Goal: Navigation & Orientation: Understand site structure

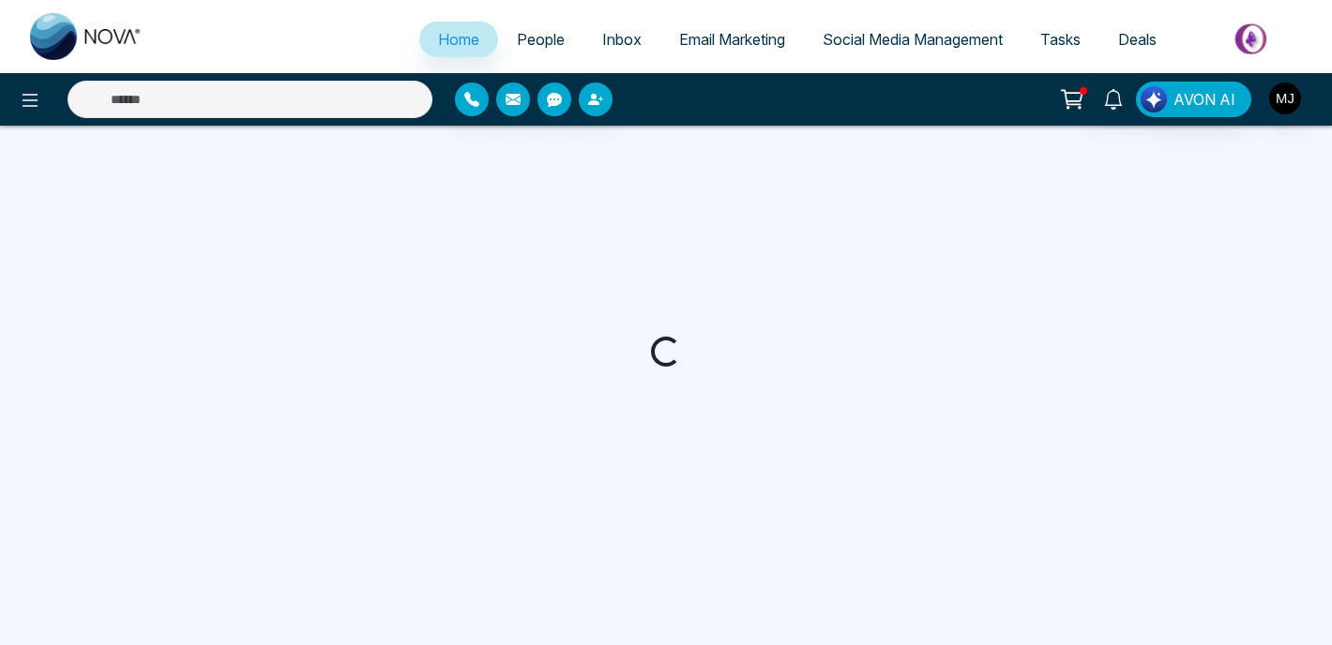
select select "*"
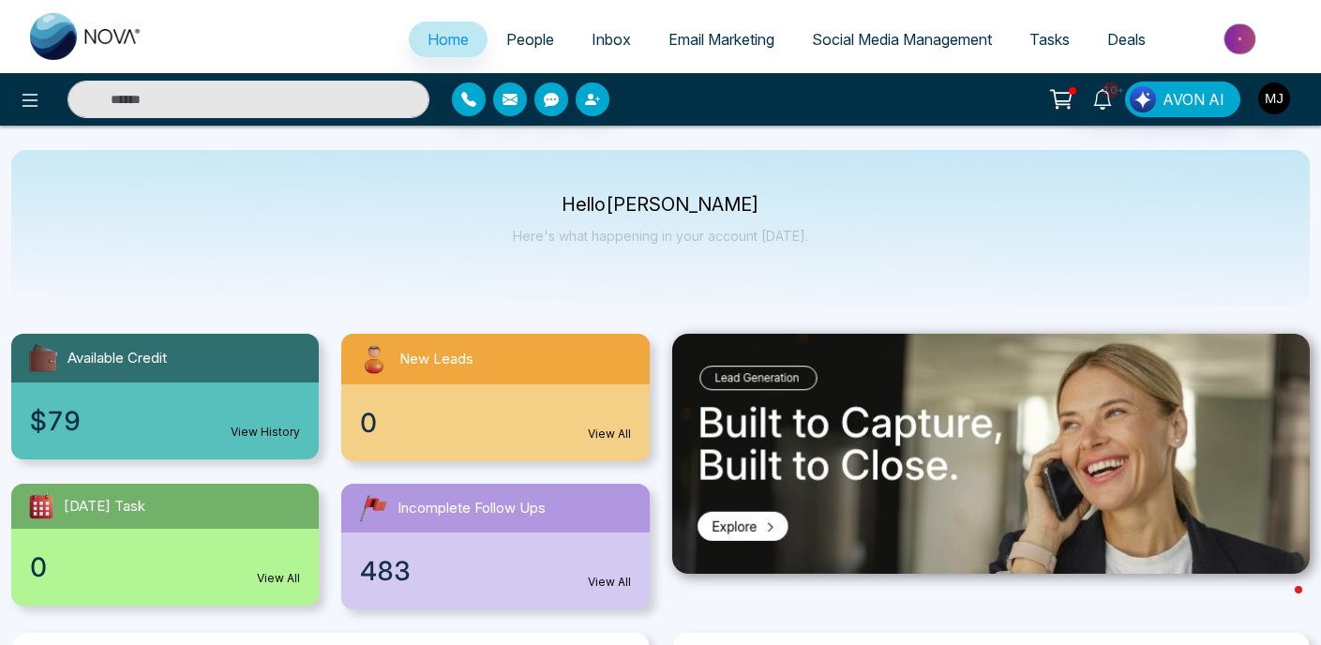
click at [1277, 102] on img "button" at bounding box center [1275, 99] width 32 height 32
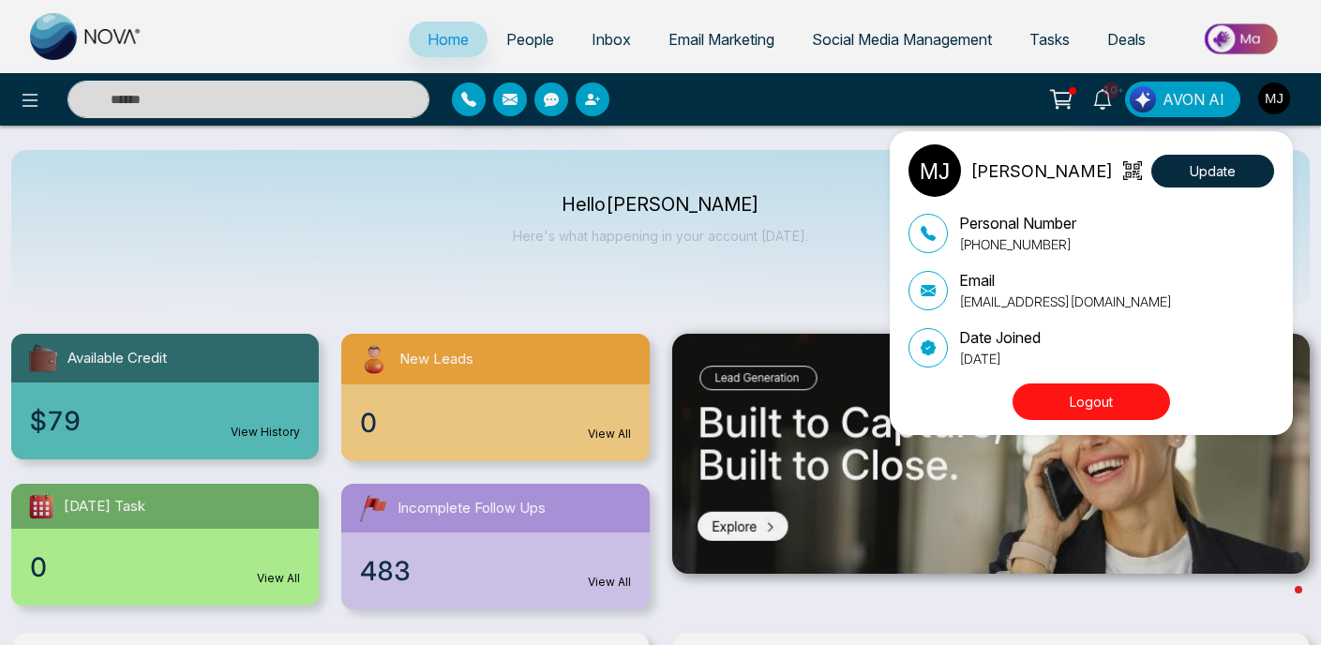
click at [816, 236] on div "[PERSON_NAME][DEMOGRAPHIC_DATA] Update Personal Number [PHONE_NUMBER] Email [EM…" at bounding box center [660, 322] width 1321 height 645
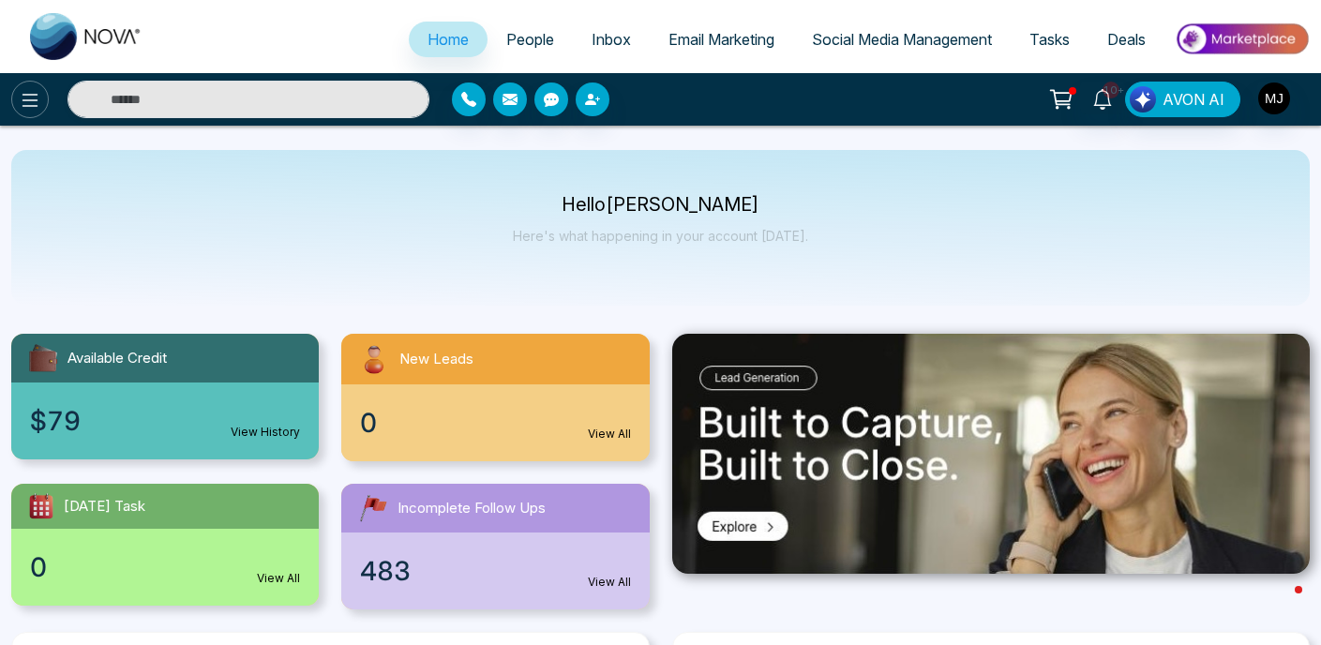
click at [15, 104] on button at bounding box center [30, 100] width 38 height 38
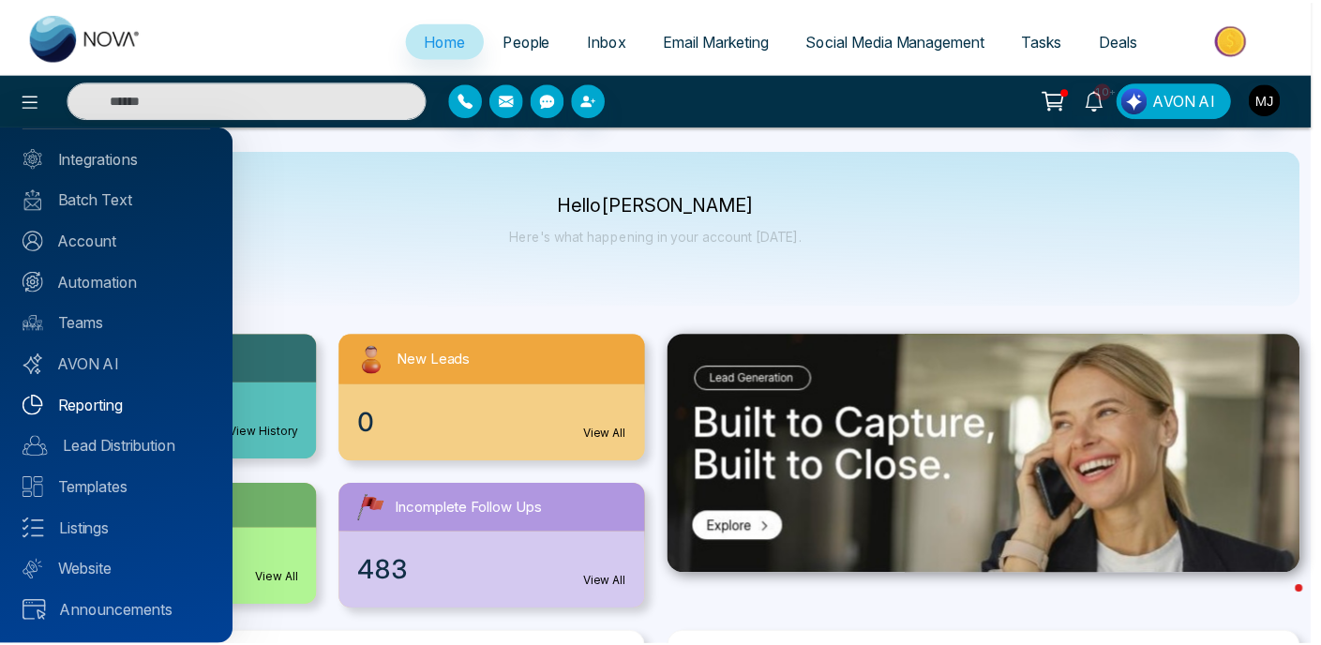
scroll to position [92, 0]
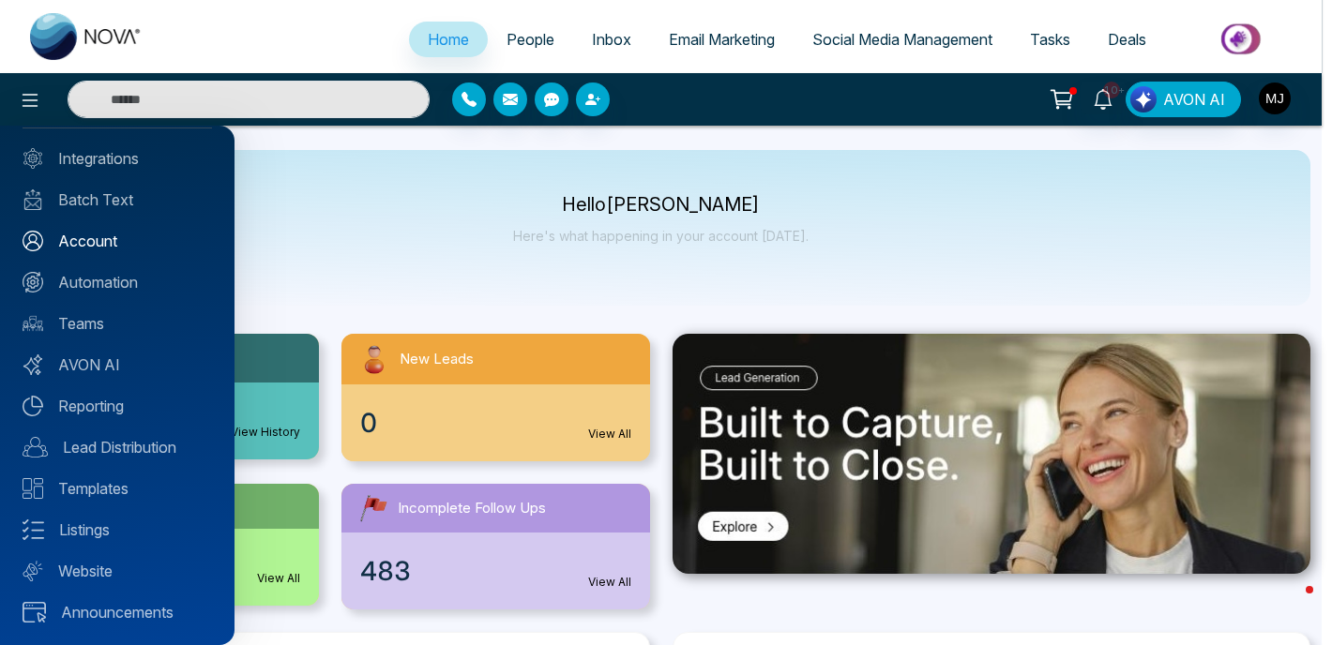
click at [106, 244] on link "Account" at bounding box center [117, 241] width 189 height 23
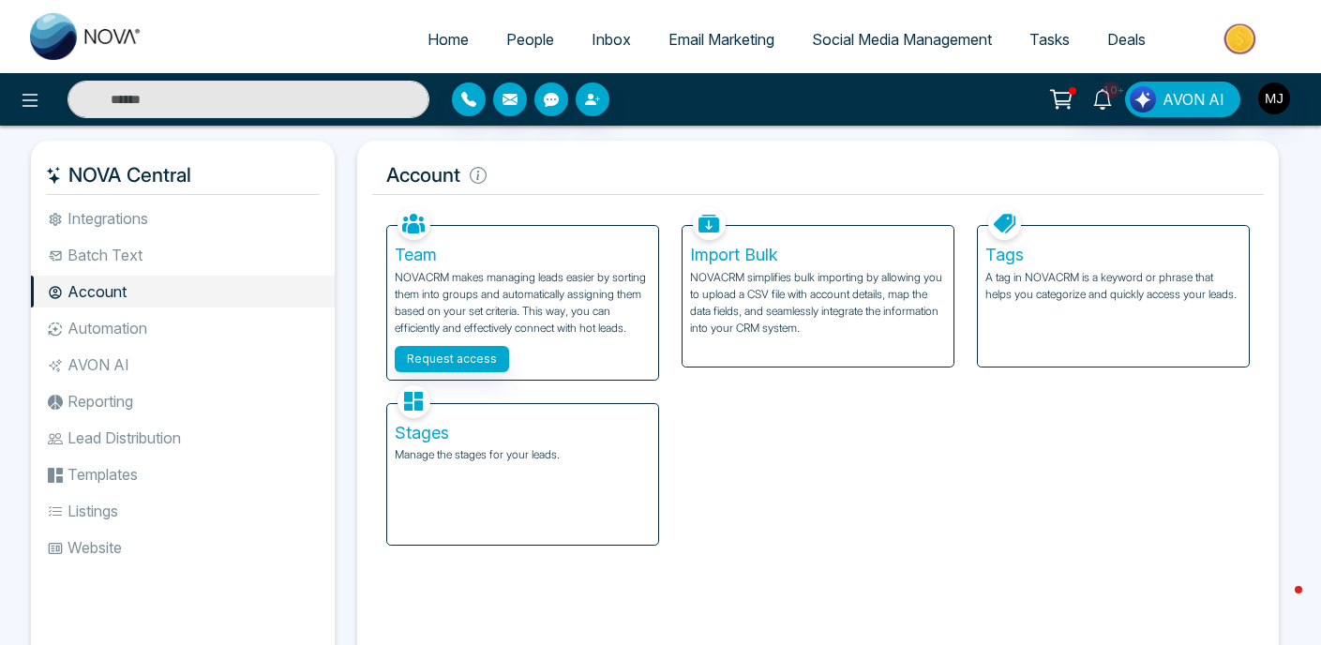
click at [1277, 97] on img "button" at bounding box center [1275, 99] width 32 height 32
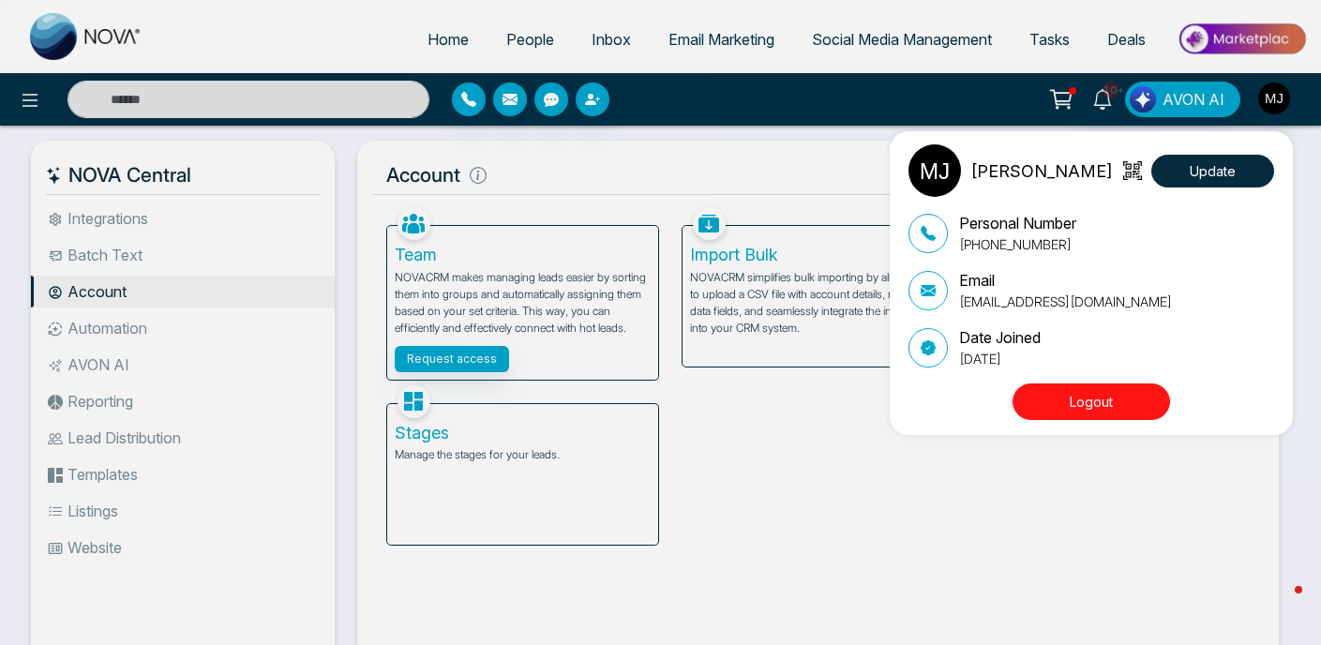
click at [977, 112] on div "[PERSON_NAME][DEMOGRAPHIC_DATA] Update Personal Number [PHONE_NUMBER] Email [EM…" at bounding box center [660, 322] width 1321 height 645
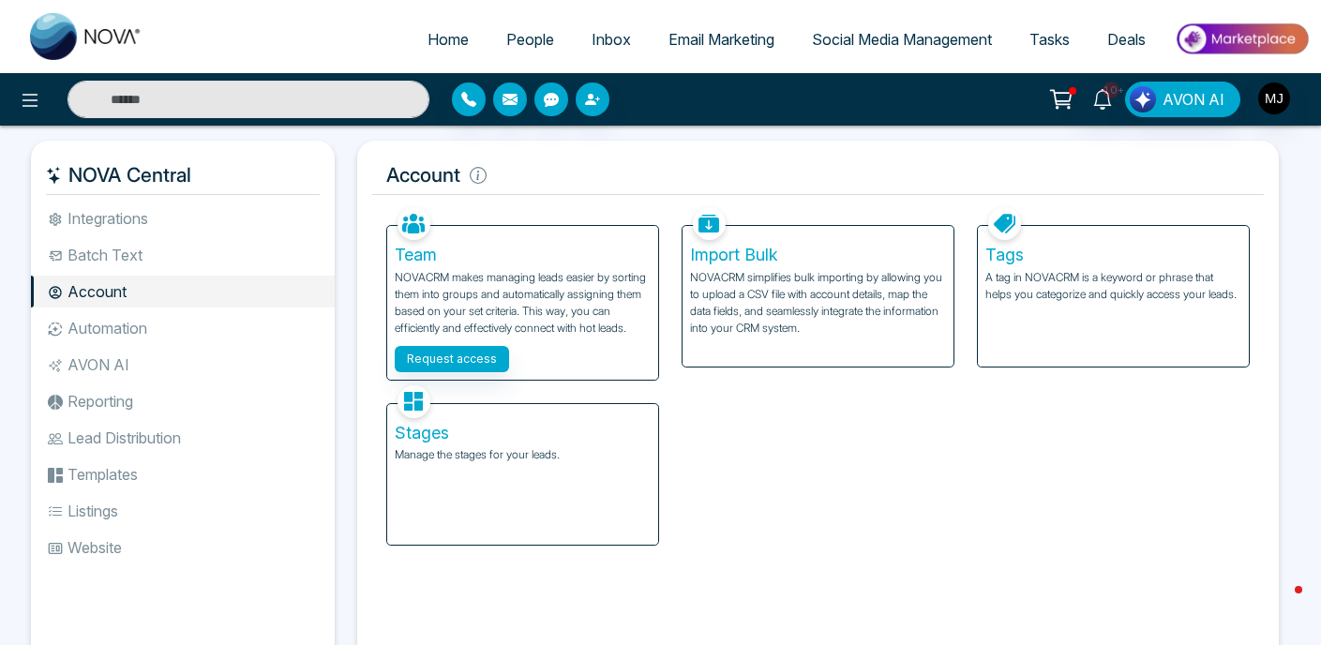
click at [444, 40] on span "Home" at bounding box center [448, 39] width 41 height 19
select select "*"
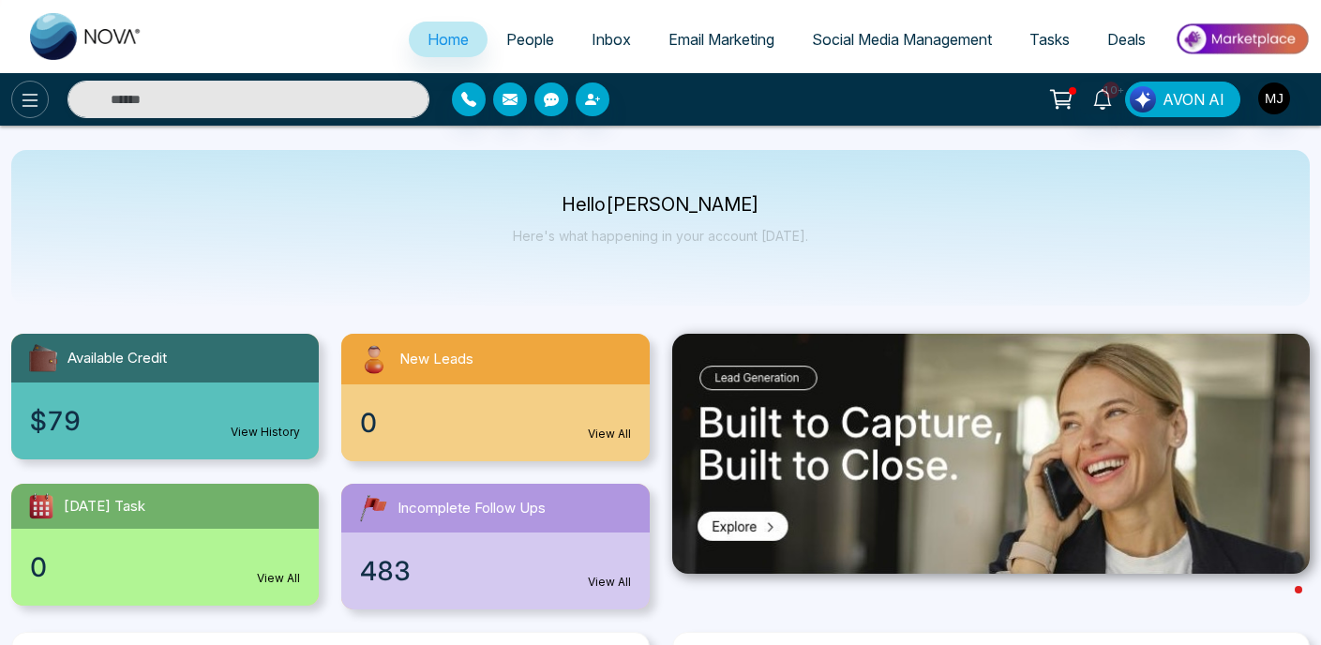
click at [24, 100] on icon at bounding box center [31, 100] width 16 height 13
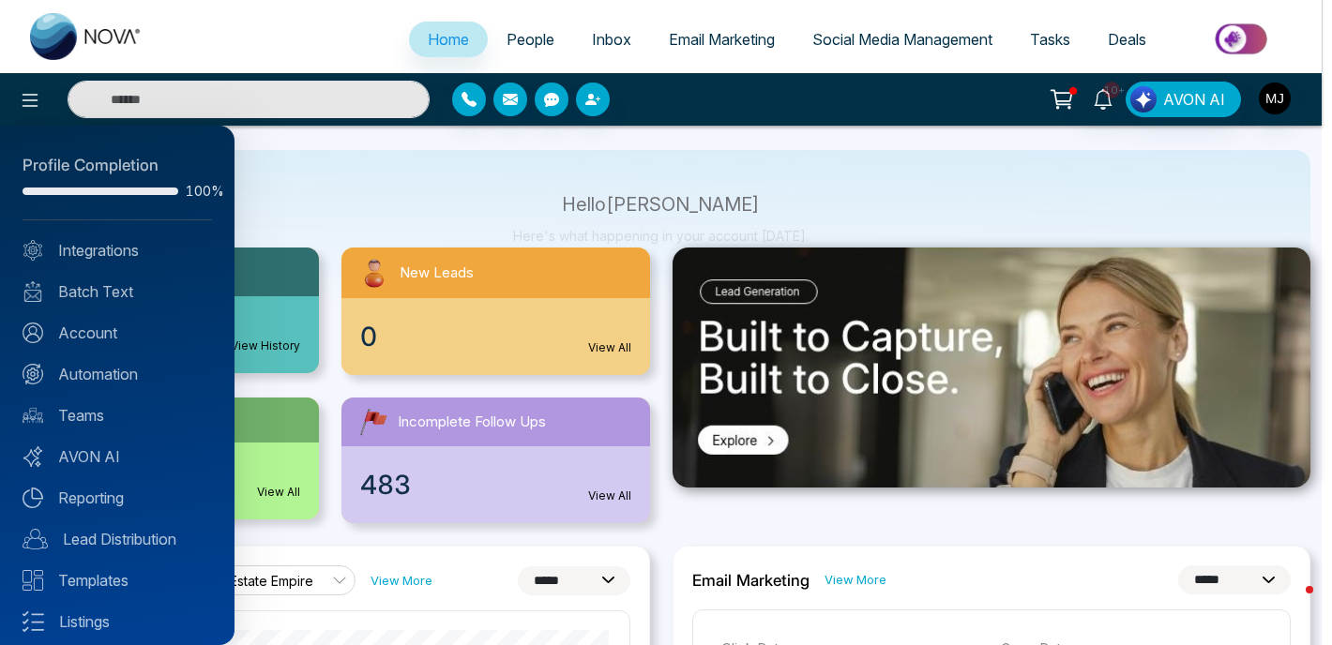
click at [929, 193] on div at bounding box center [666, 322] width 1332 height 645
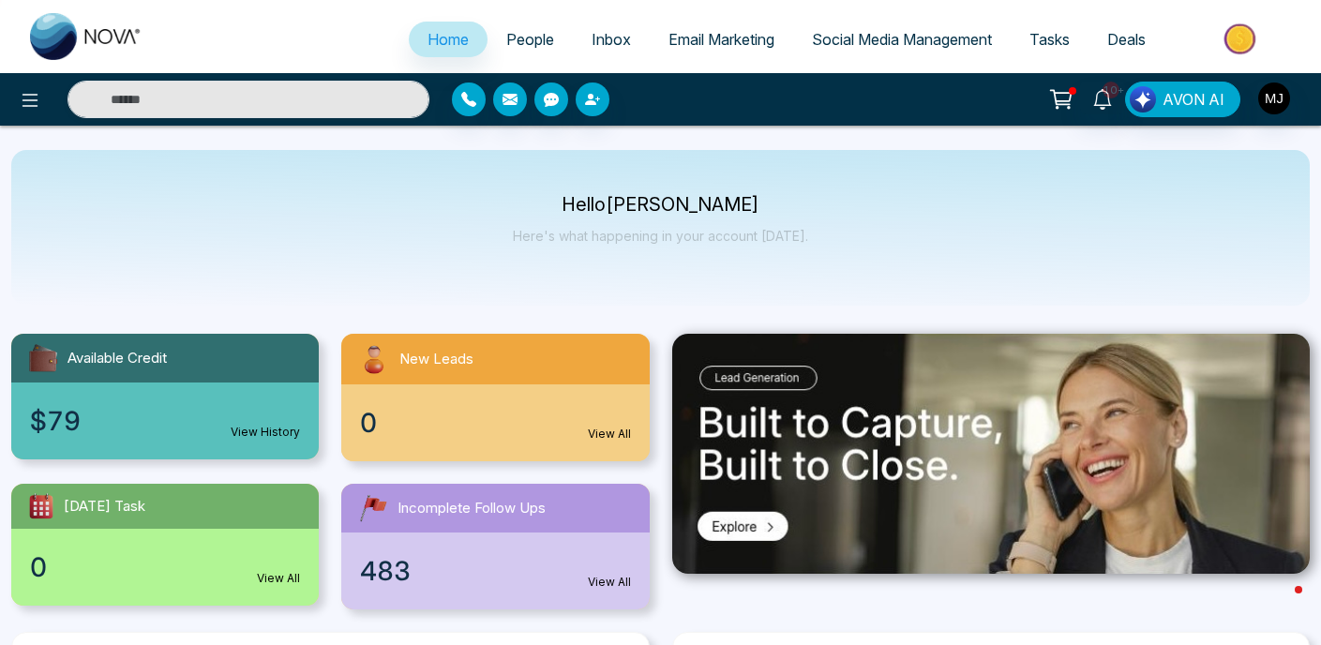
click at [1286, 103] on img "button" at bounding box center [1275, 99] width 32 height 32
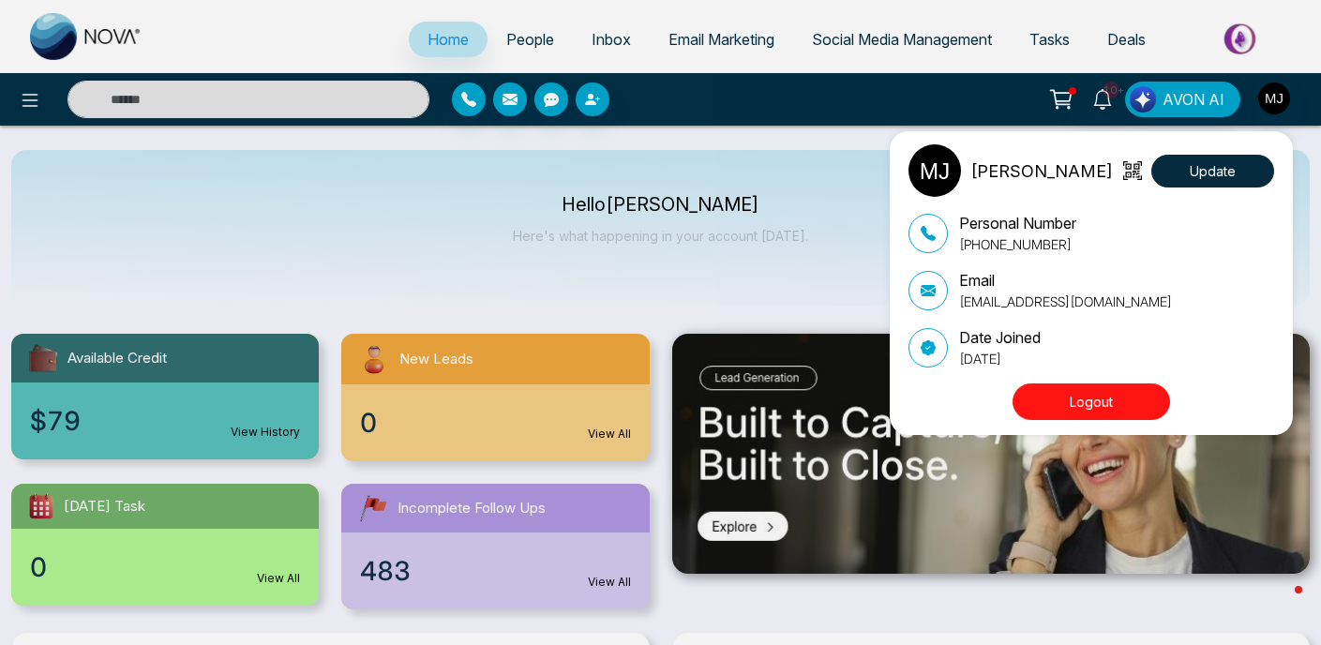
click at [970, 104] on div "[PERSON_NAME][DEMOGRAPHIC_DATA] Update Personal Number [PHONE_NUMBER] Email [EM…" at bounding box center [660, 322] width 1321 height 645
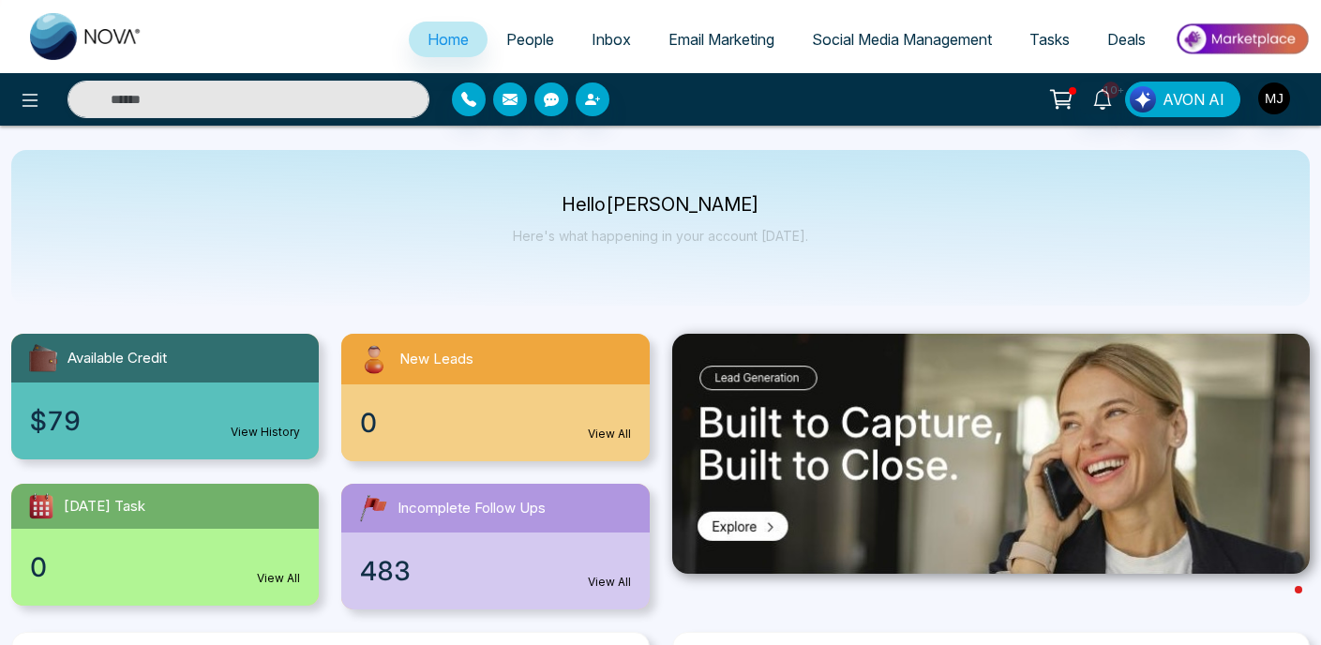
click at [510, 46] on span "People" at bounding box center [530, 39] width 48 height 19
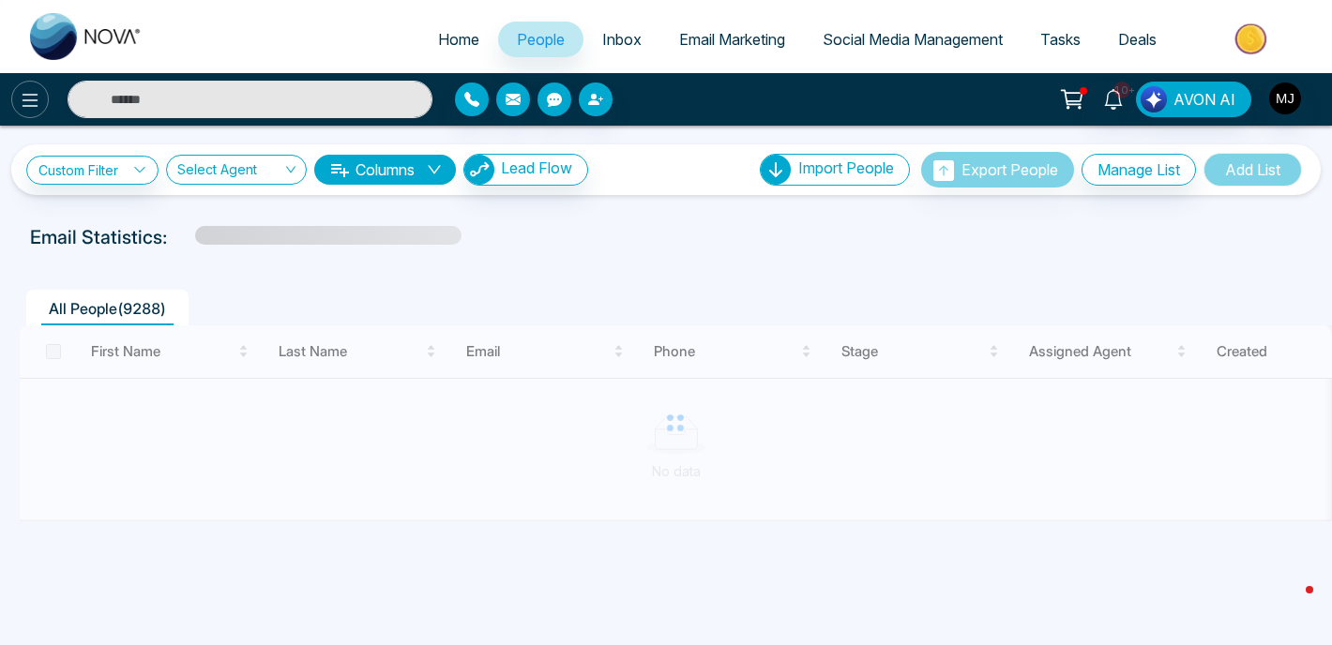
click at [29, 110] on icon at bounding box center [30, 100] width 23 height 23
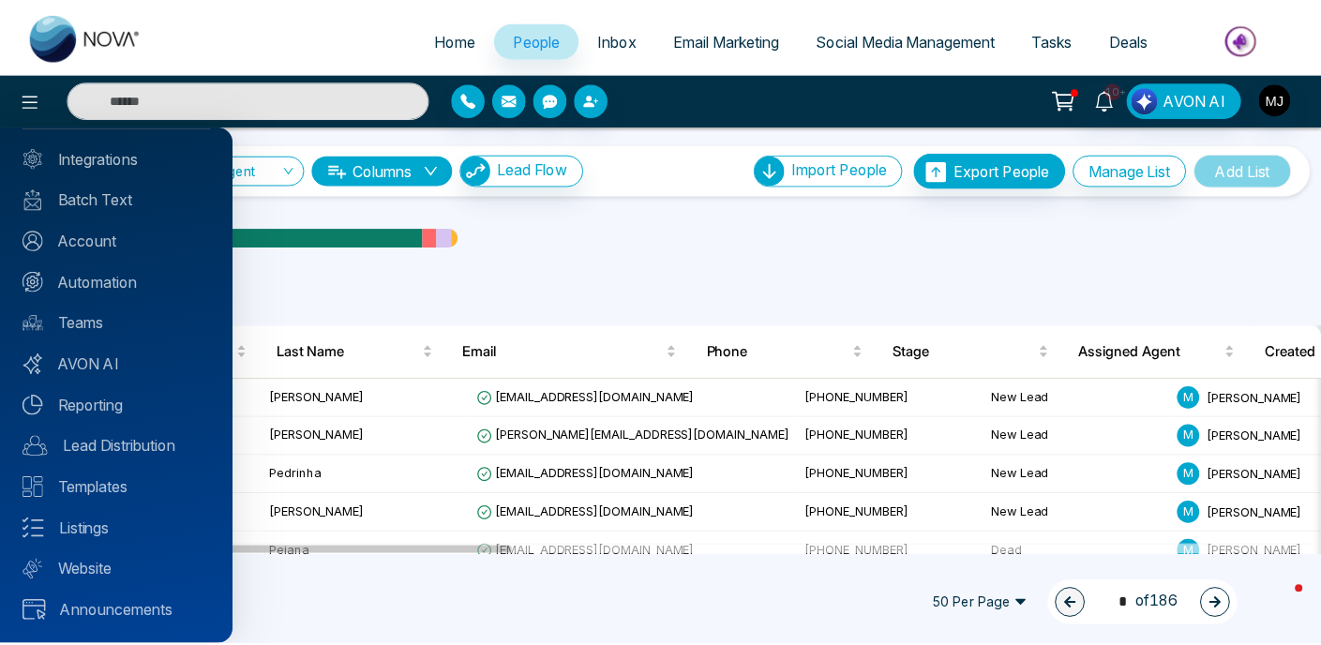
scroll to position [92, 0]
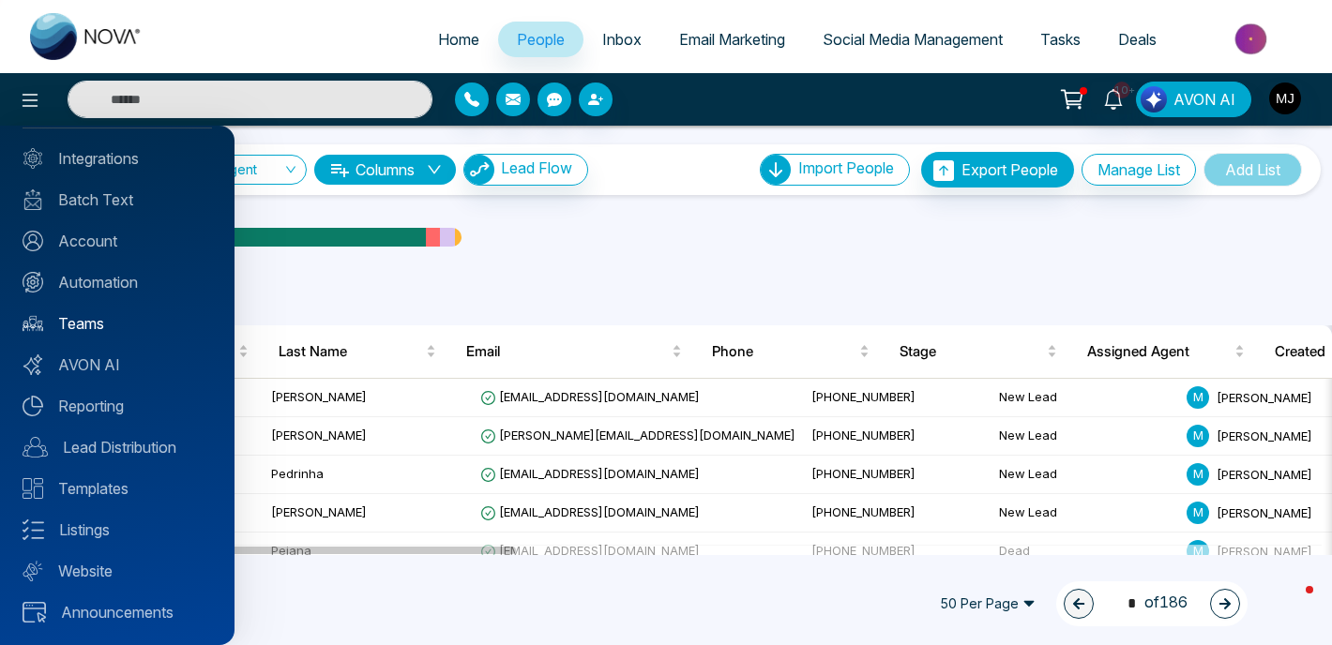
click at [116, 326] on link "Teams" at bounding box center [117, 323] width 189 height 23
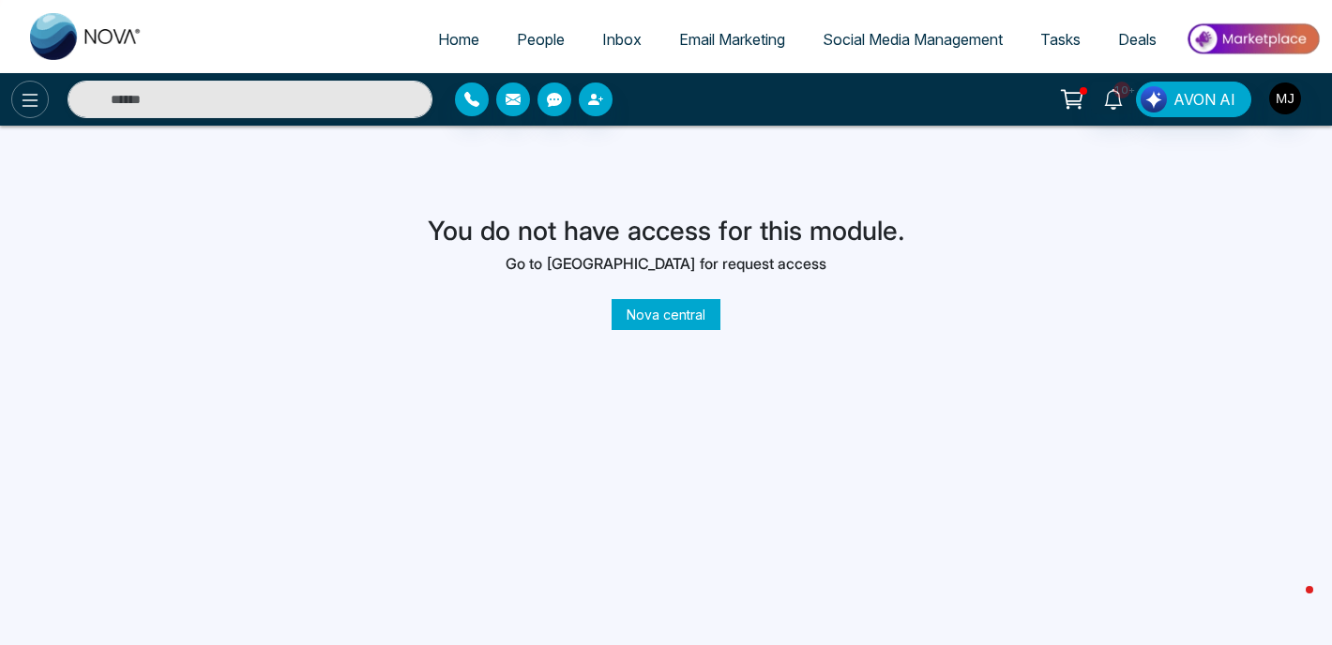
click at [28, 103] on icon at bounding box center [30, 100] width 23 height 23
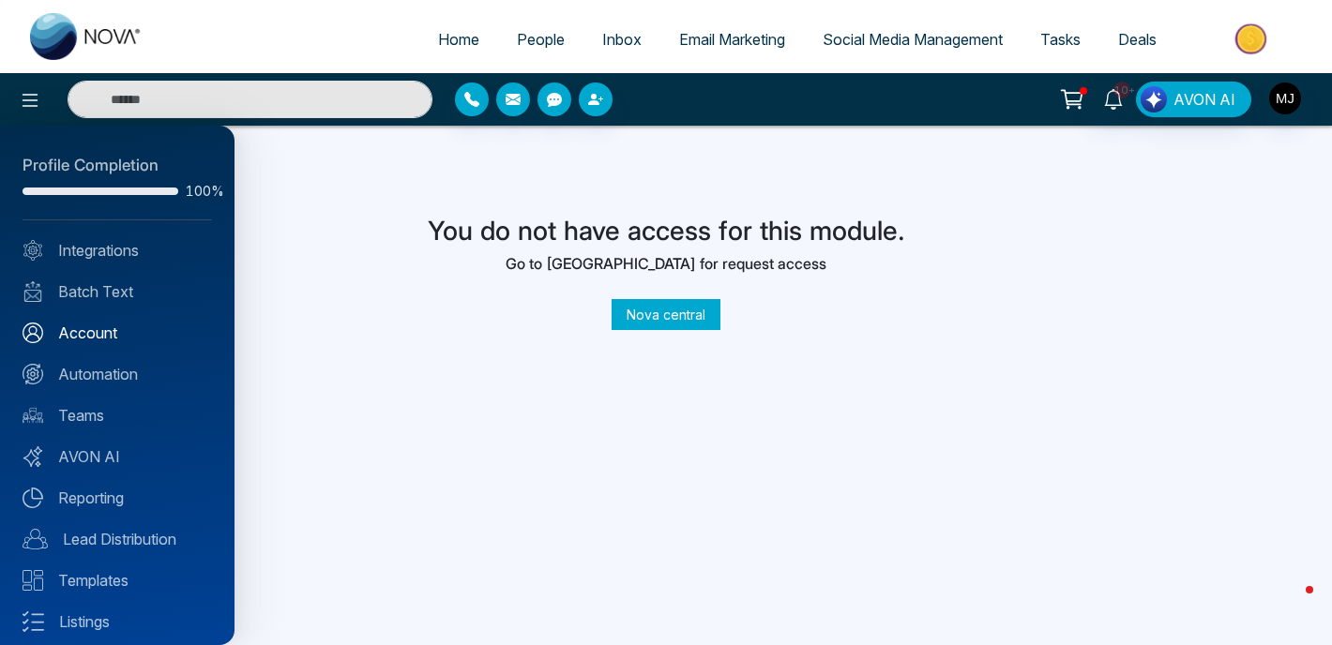
click at [83, 338] on link "Account" at bounding box center [117, 333] width 189 height 23
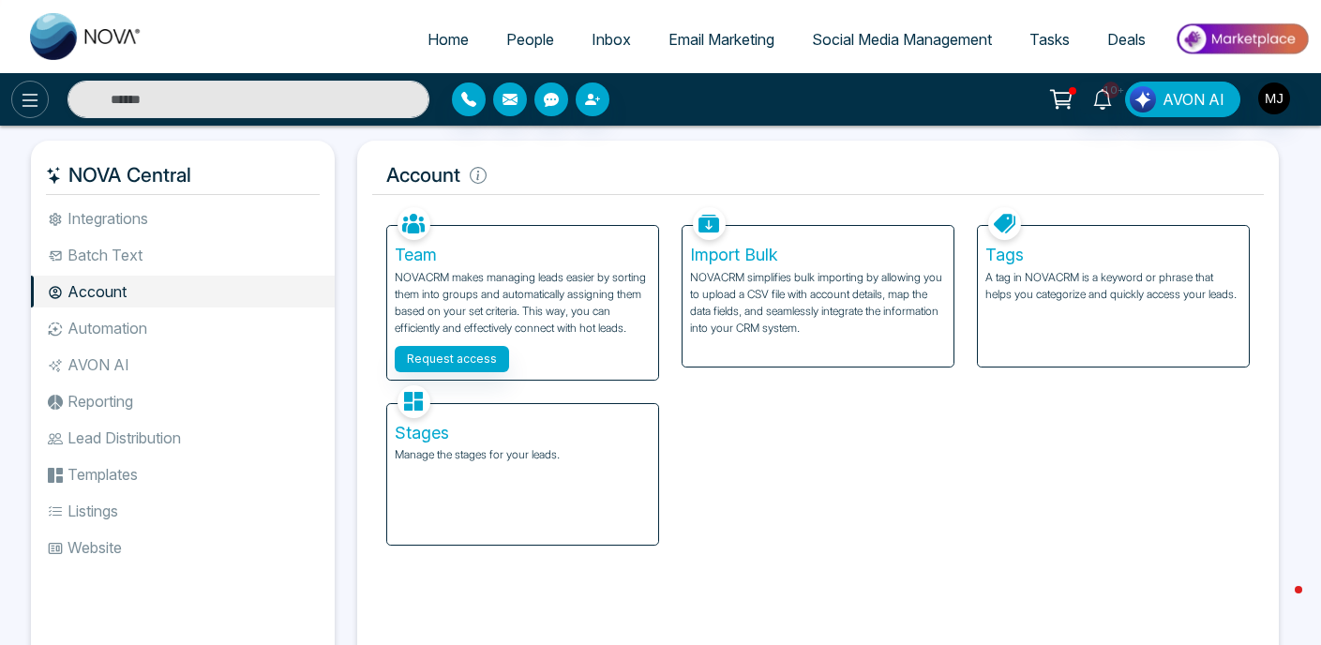
click at [36, 93] on icon at bounding box center [30, 100] width 23 height 23
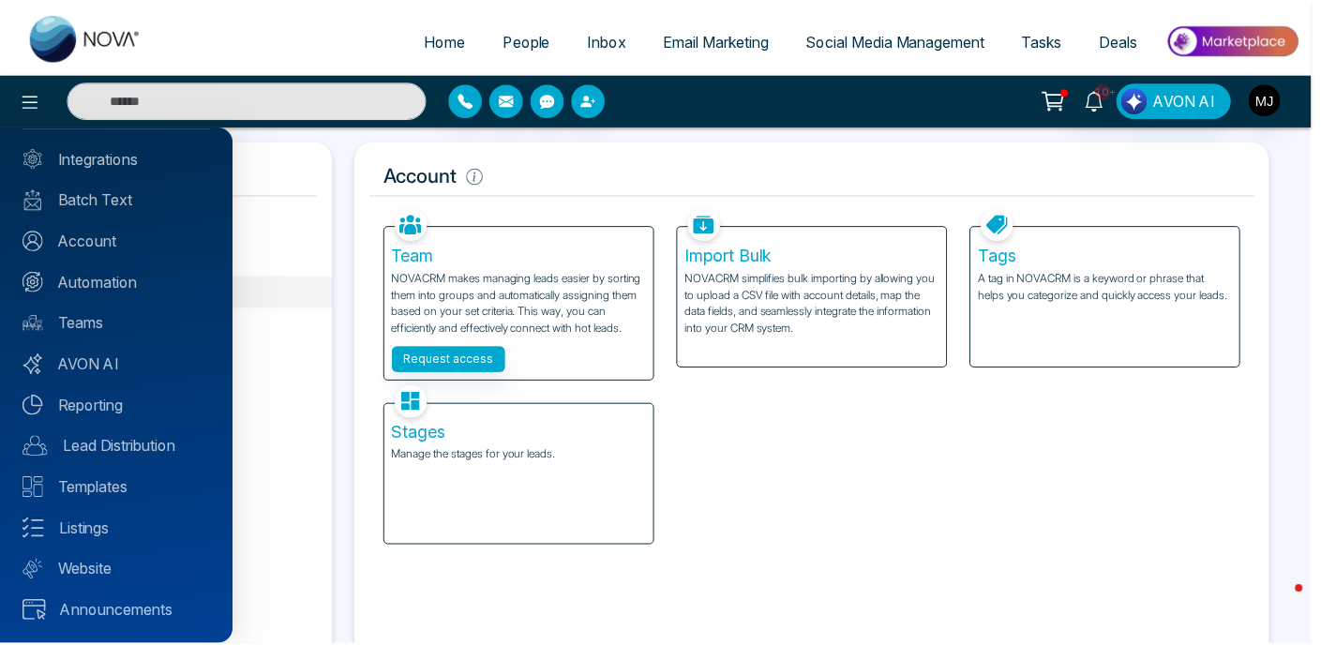
scroll to position [92, 0]
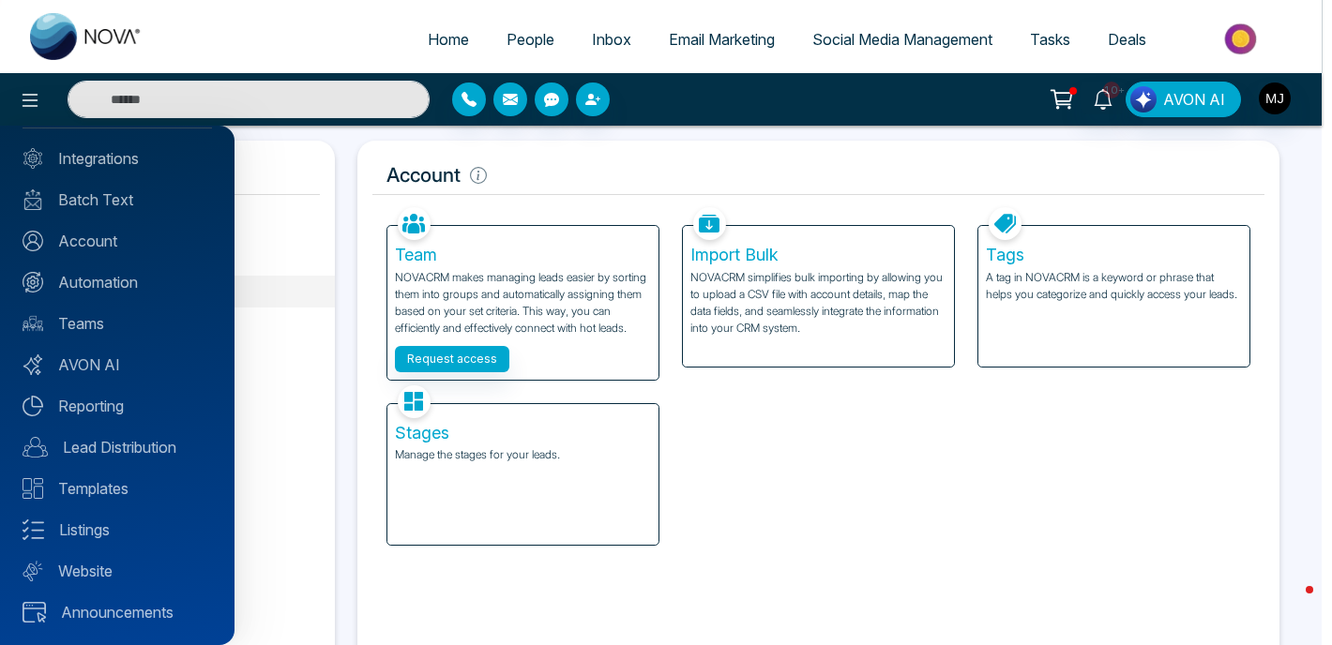
click at [36, 104] on div at bounding box center [666, 322] width 1332 height 645
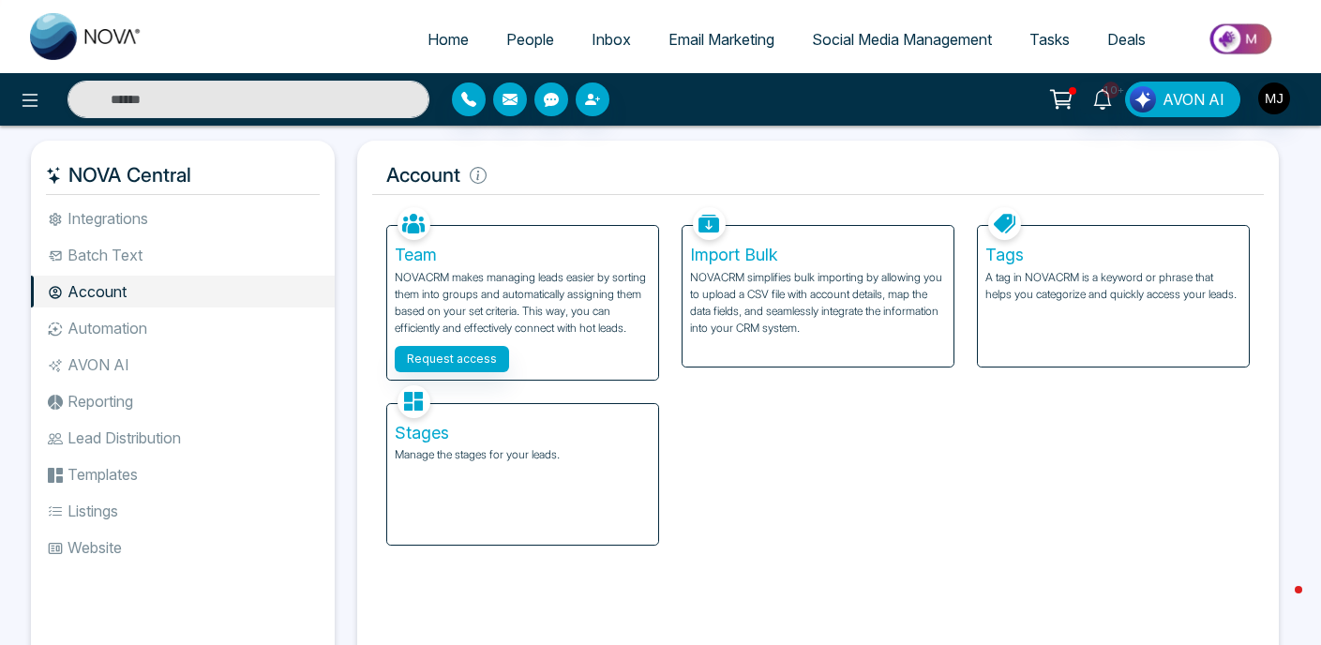
click at [99, 45] on img at bounding box center [86, 36] width 113 height 47
select select "*"
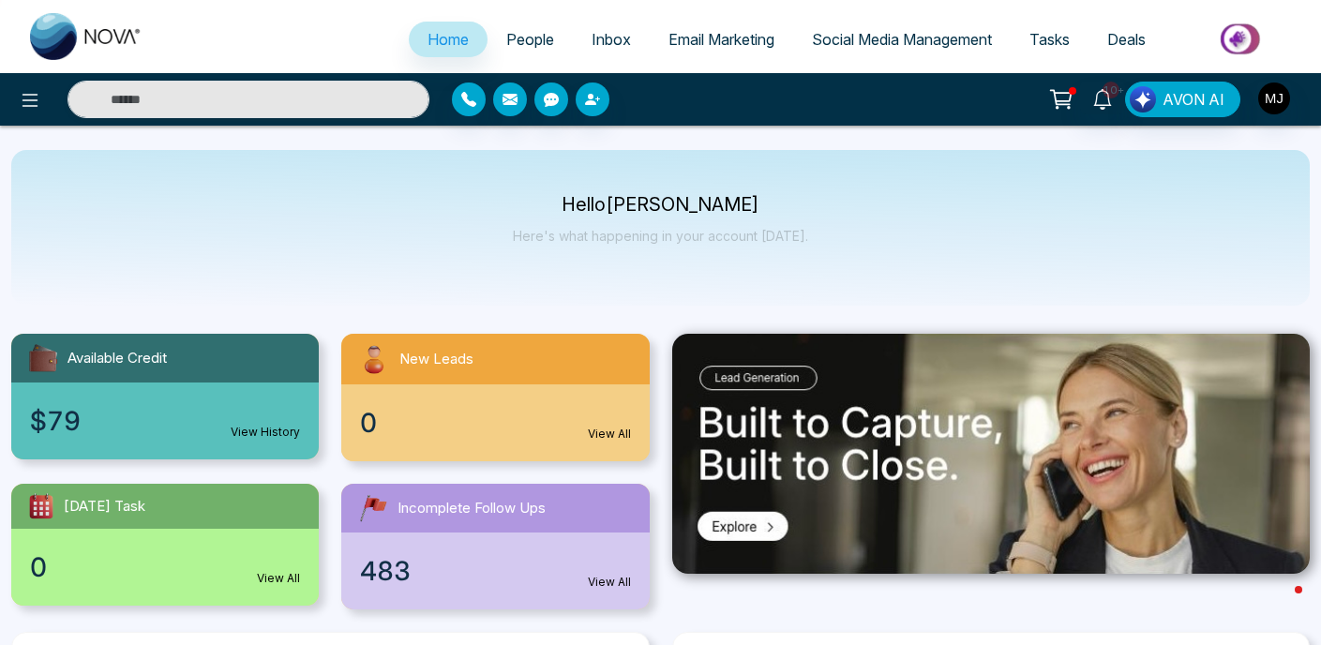
click at [1280, 103] on img "button" at bounding box center [1275, 99] width 32 height 32
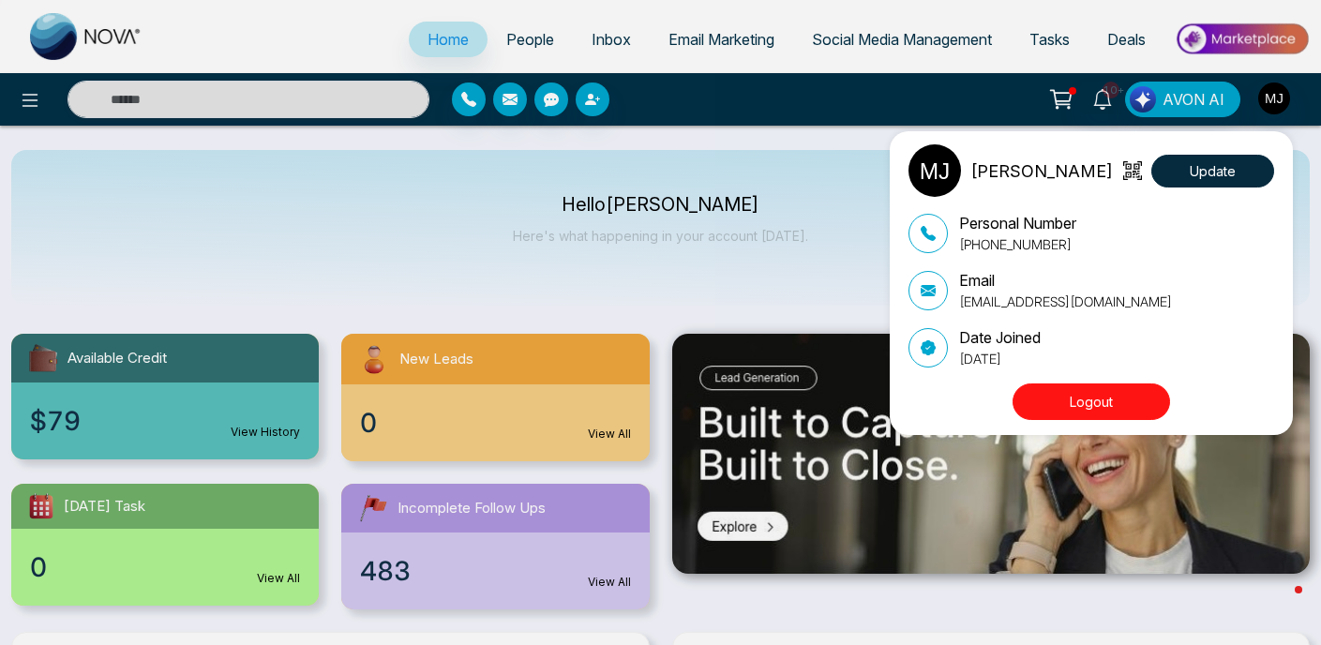
click at [637, 160] on div "[PERSON_NAME][DEMOGRAPHIC_DATA] Update Personal Number [PHONE_NUMBER] Email [EM…" at bounding box center [660, 322] width 1321 height 645
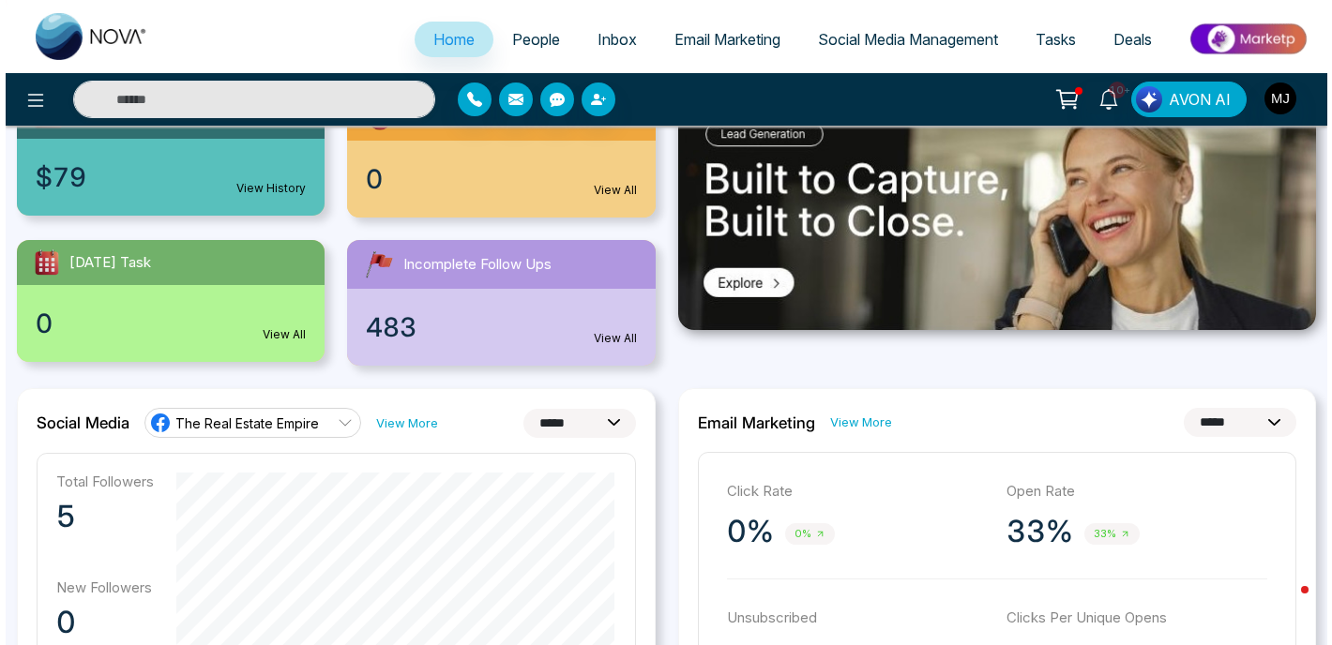
scroll to position [647, 0]
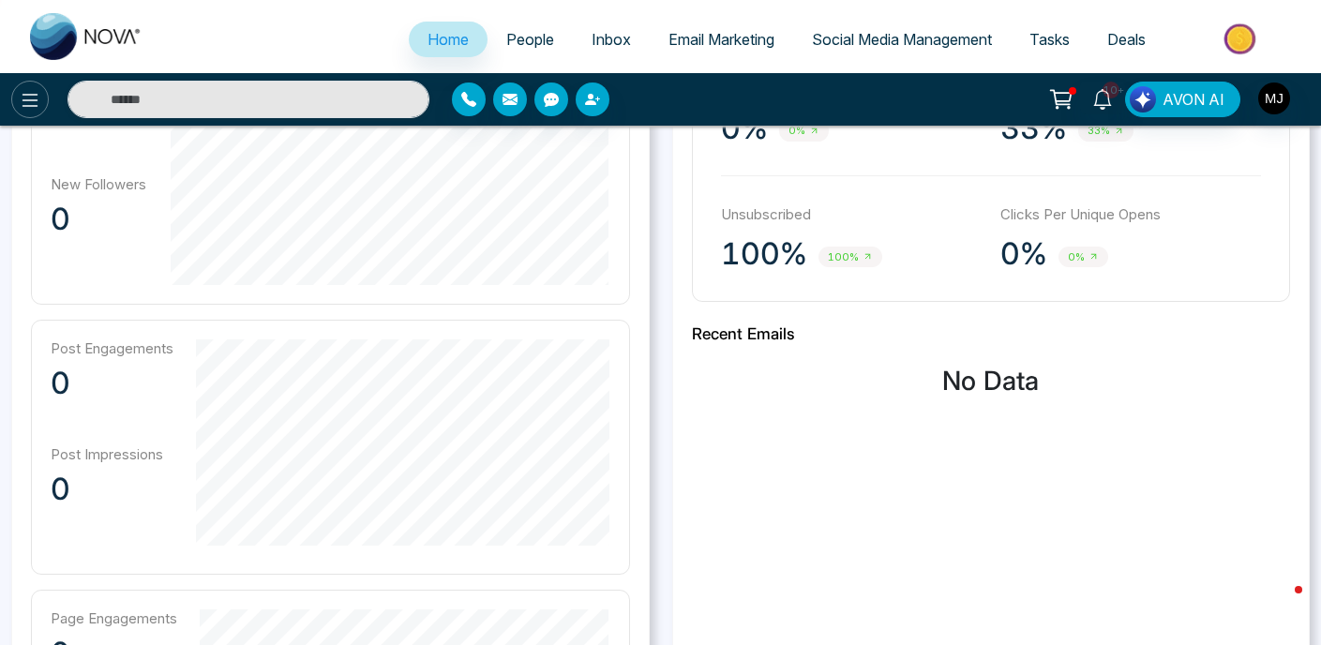
click at [24, 86] on button at bounding box center [30, 100] width 38 height 38
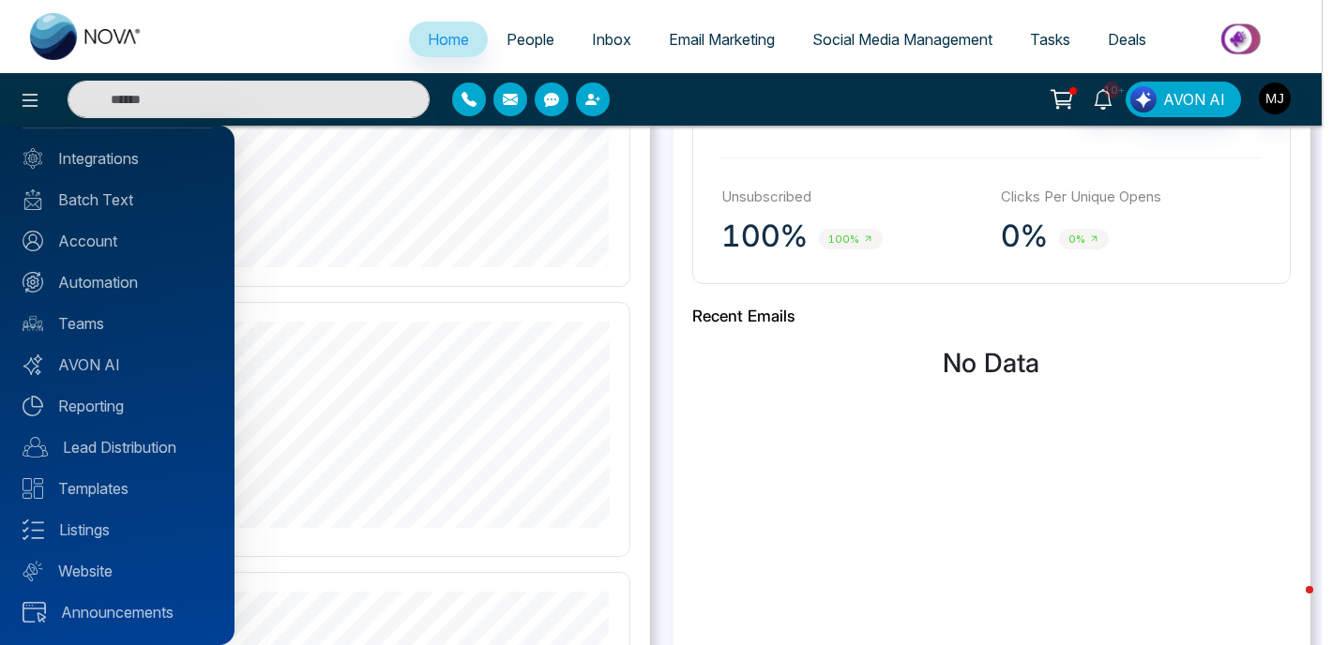
scroll to position [691, 0]
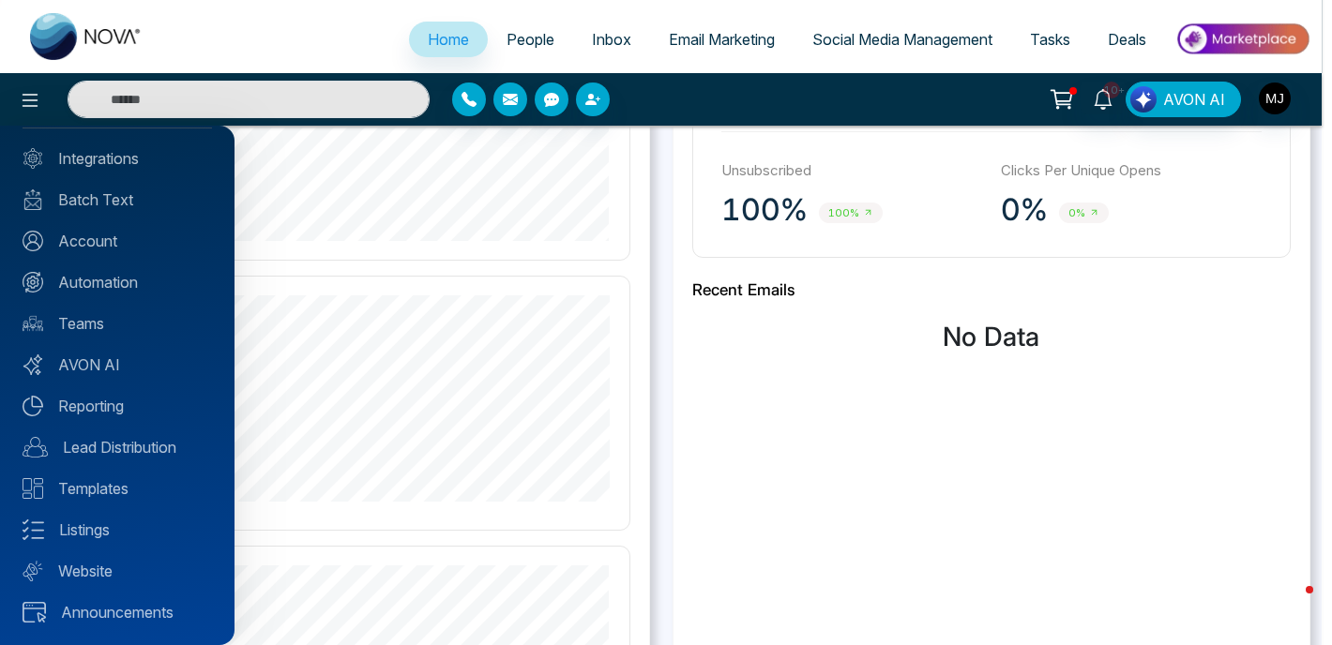
click at [581, 380] on div at bounding box center [666, 322] width 1332 height 645
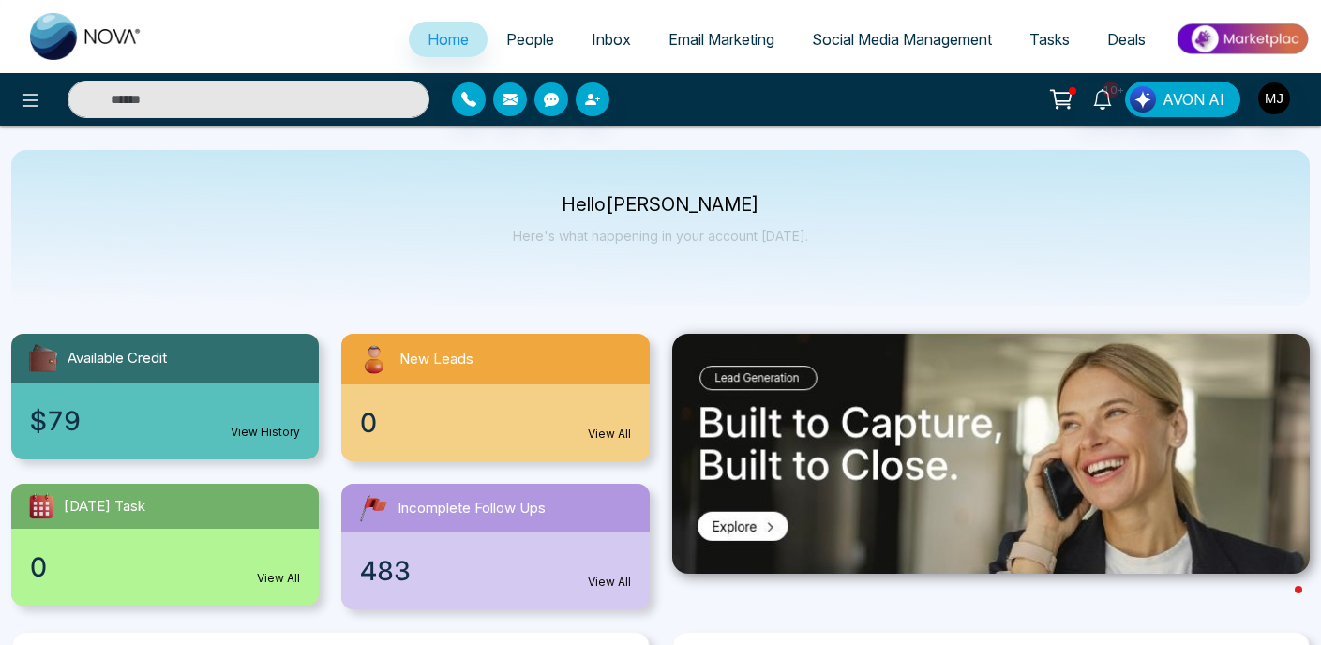
scroll to position [0, 0]
click at [34, 102] on icon at bounding box center [30, 100] width 23 height 23
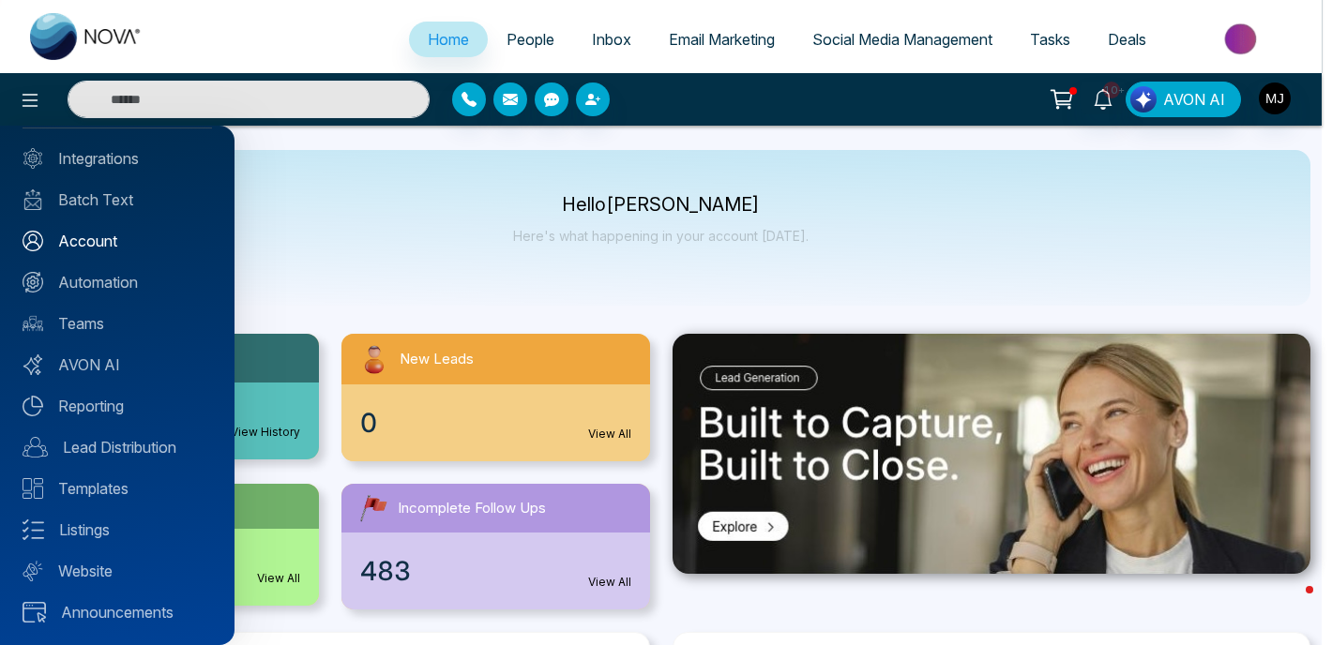
click at [115, 243] on link "Account" at bounding box center [117, 241] width 189 height 23
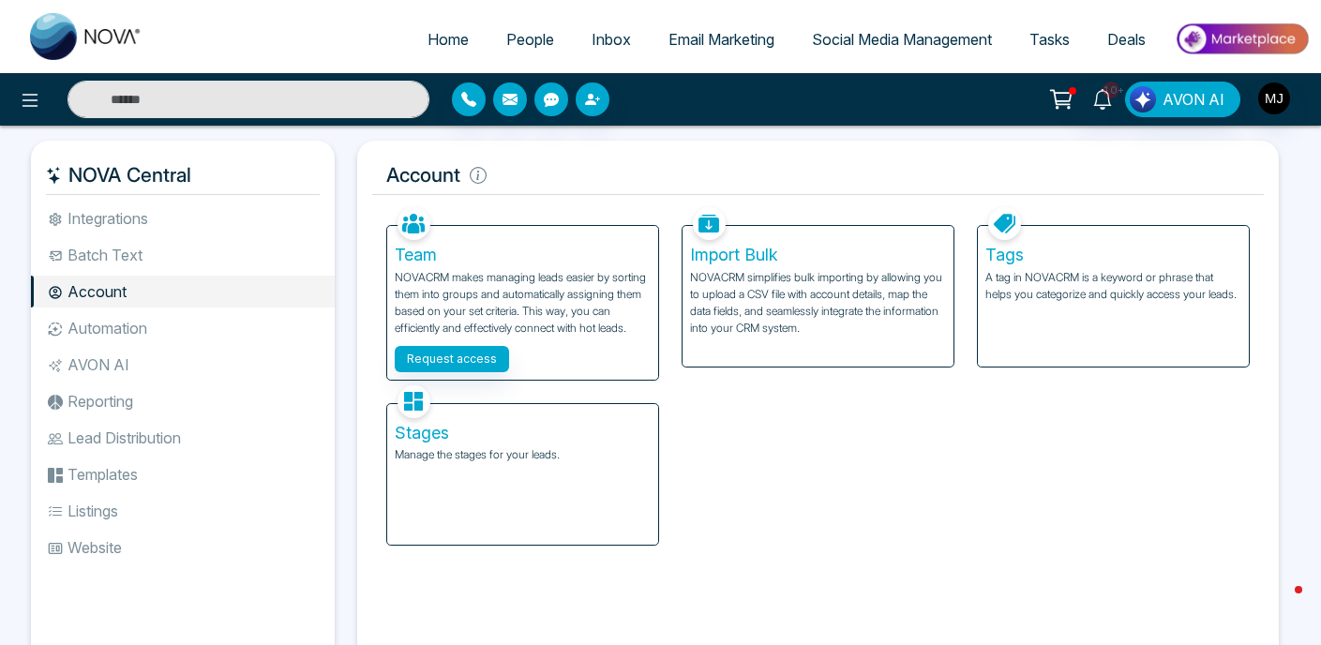
click at [106, 535] on li "Website" at bounding box center [183, 548] width 304 height 32
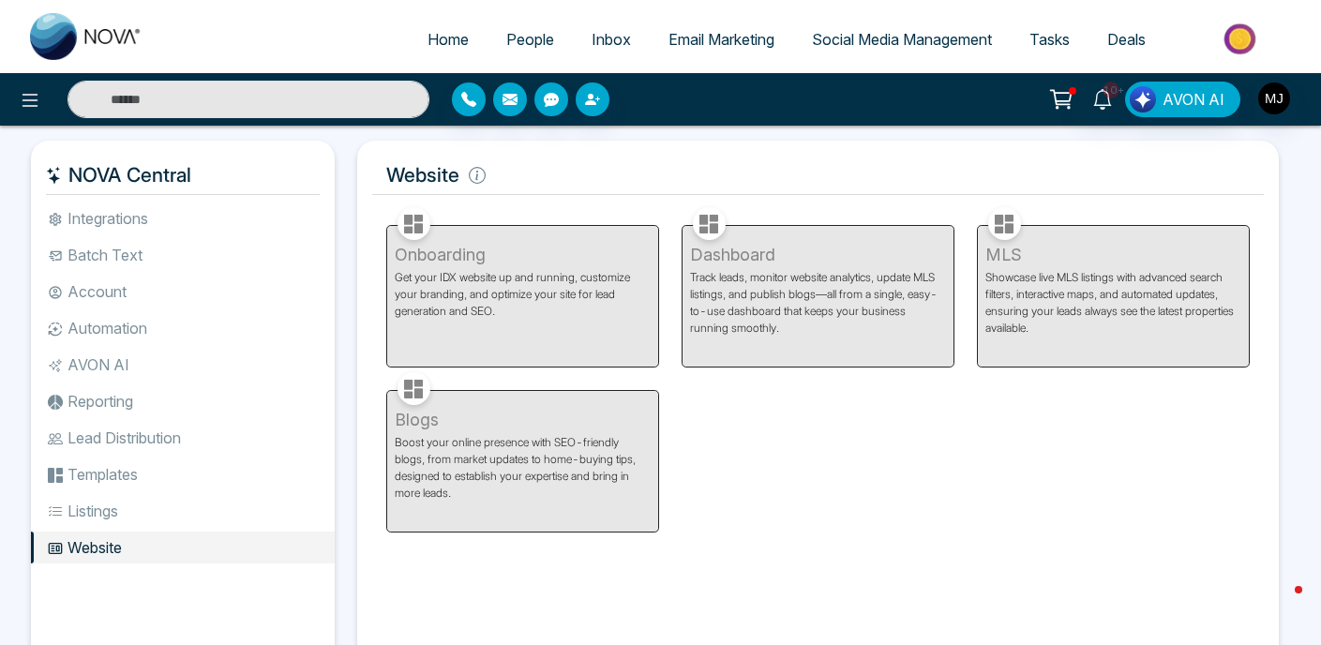
click at [131, 291] on li "Account" at bounding box center [183, 292] width 304 height 32
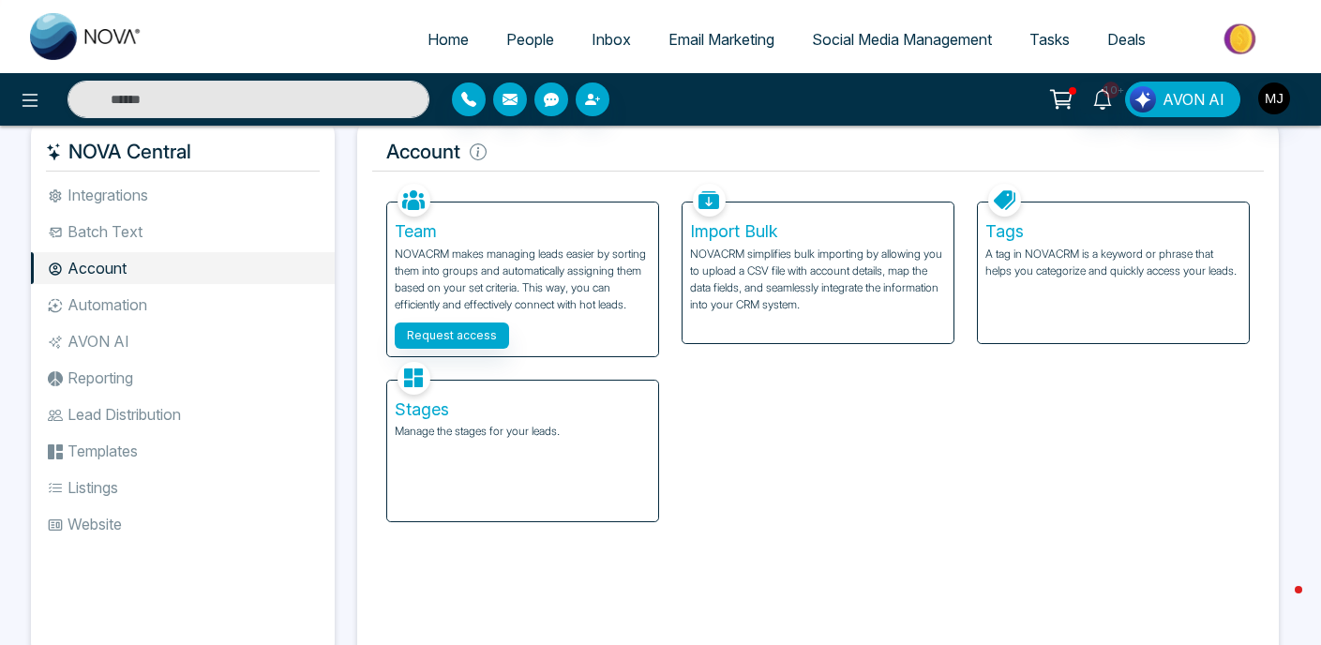
scroll to position [24, 0]
click at [172, 379] on li "Reporting" at bounding box center [183, 377] width 304 height 32
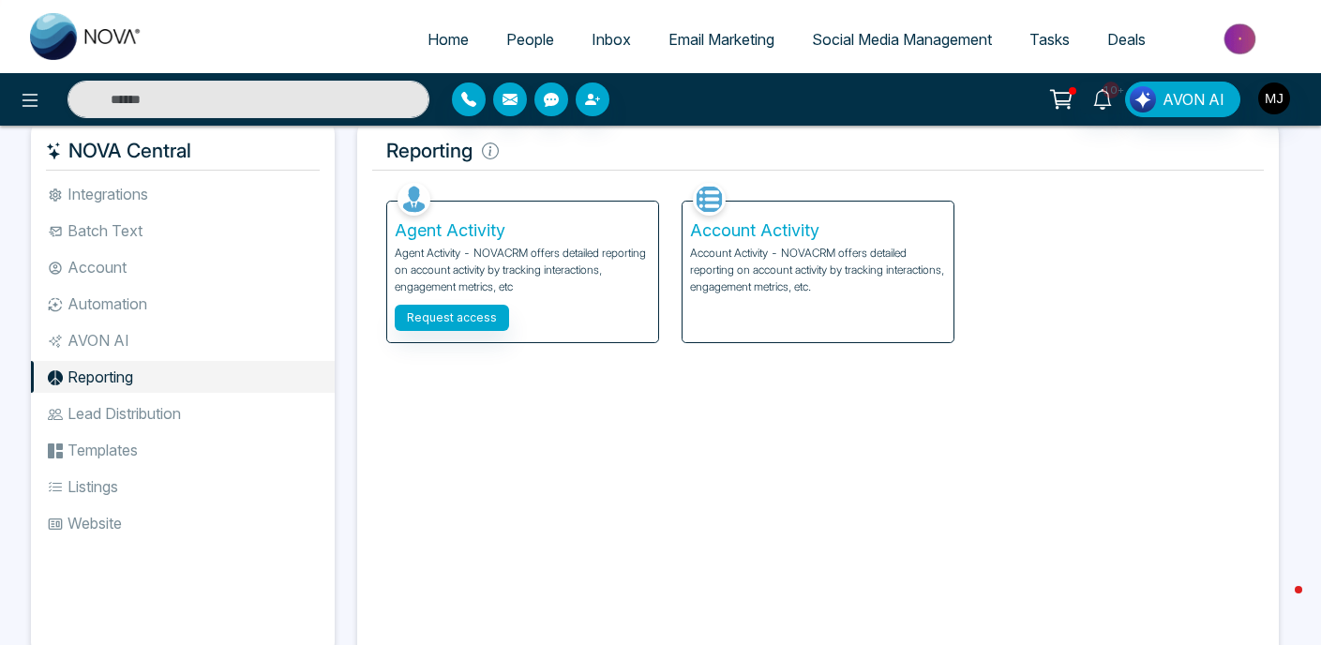
click at [129, 293] on li "Automation" at bounding box center [183, 304] width 304 height 32
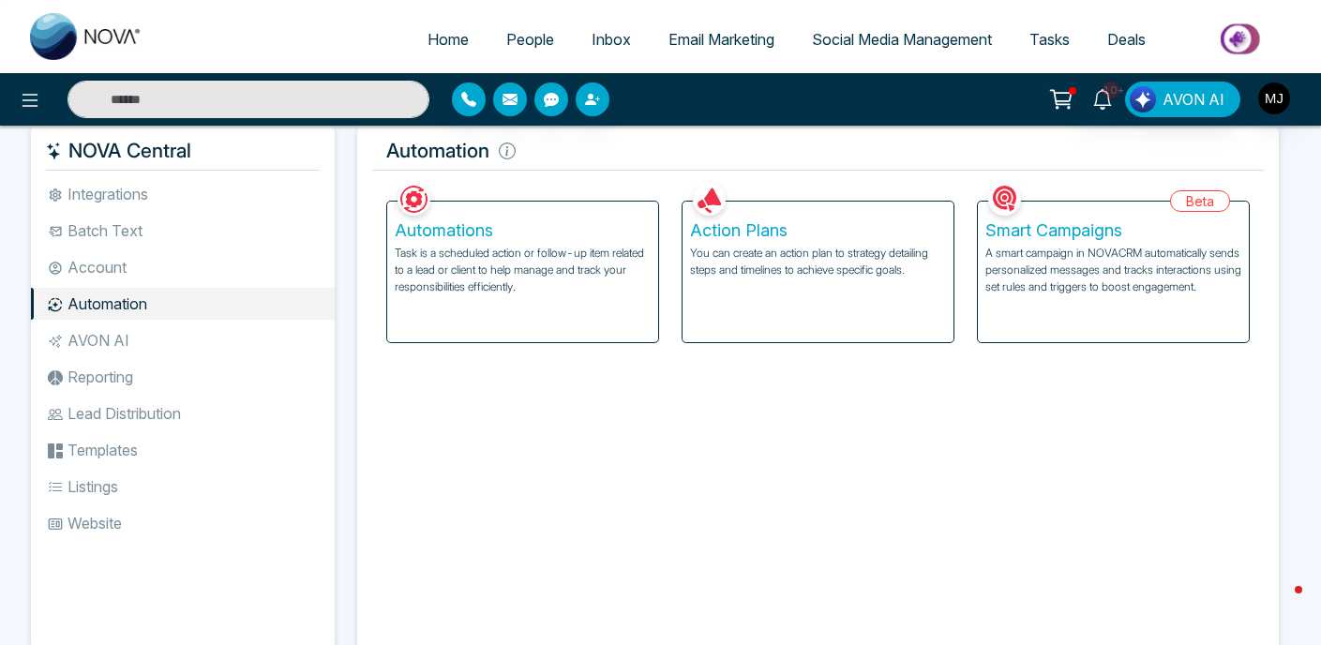
click at [147, 255] on li "Account" at bounding box center [183, 267] width 304 height 32
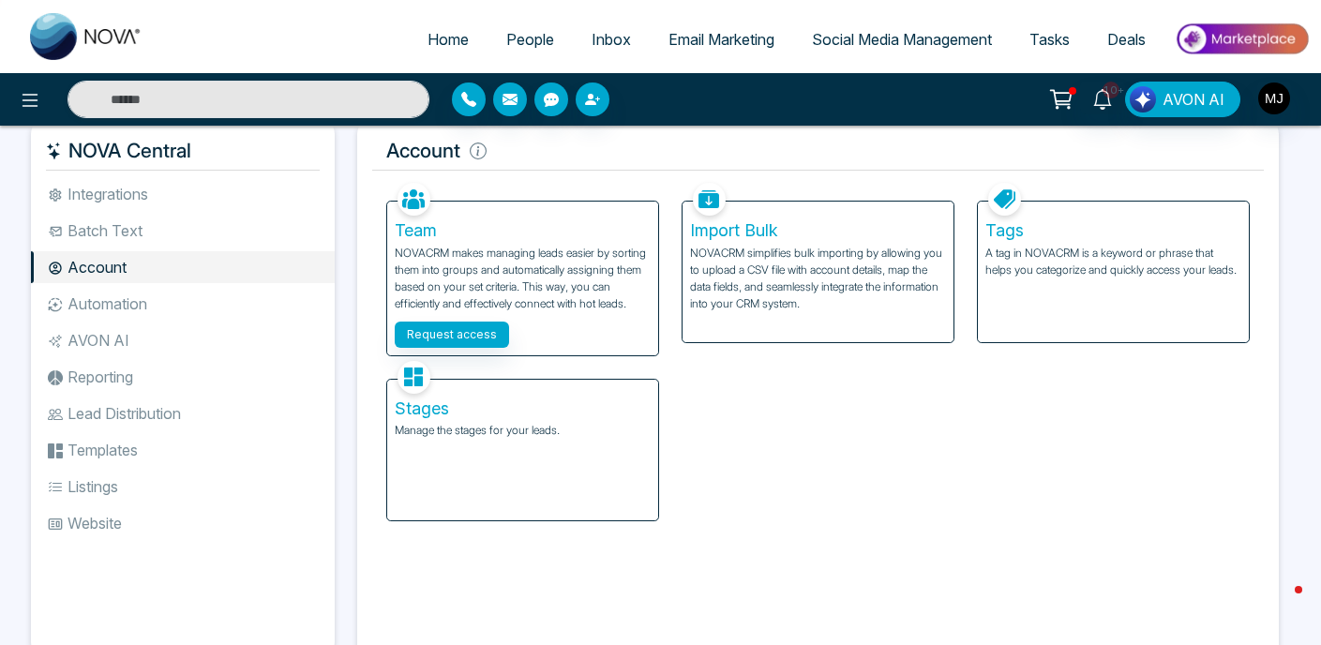
click at [156, 333] on li "AVON AI" at bounding box center [183, 340] width 304 height 32
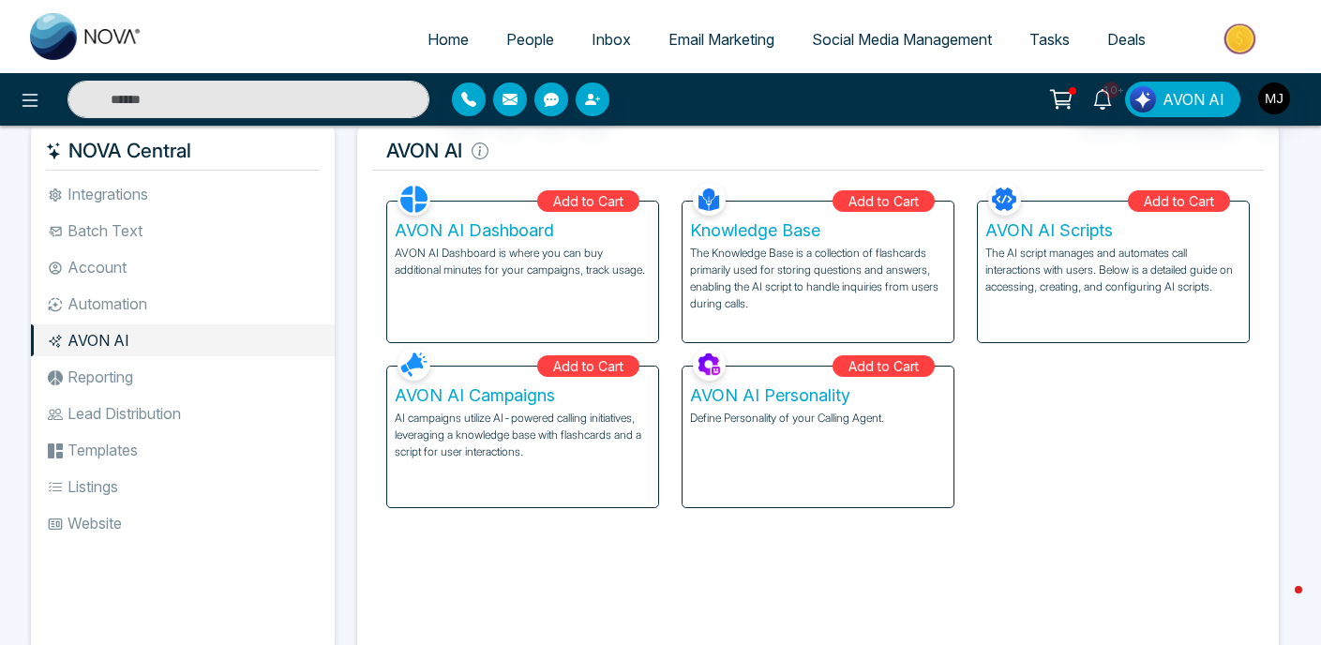
click at [105, 203] on li "Integrations" at bounding box center [183, 194] width 304 height 32
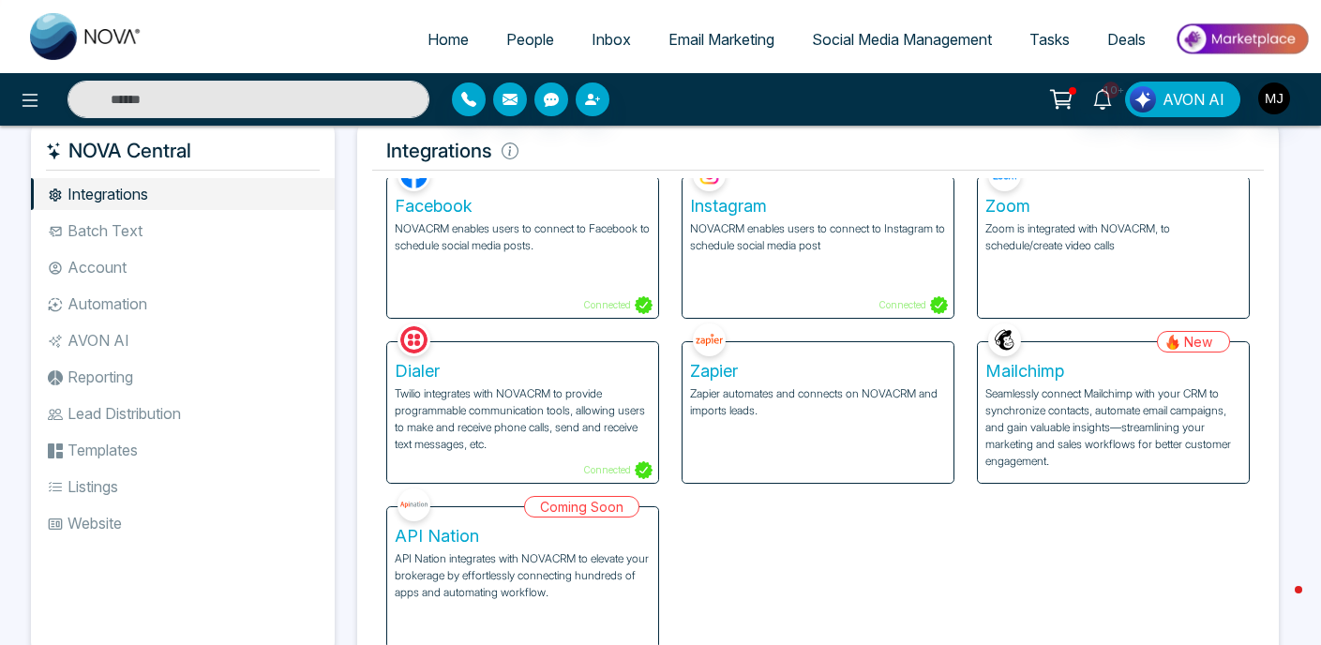
click at [188, 226] on li "Batch Text" at bounding box center [183, 231] width 304 height 32
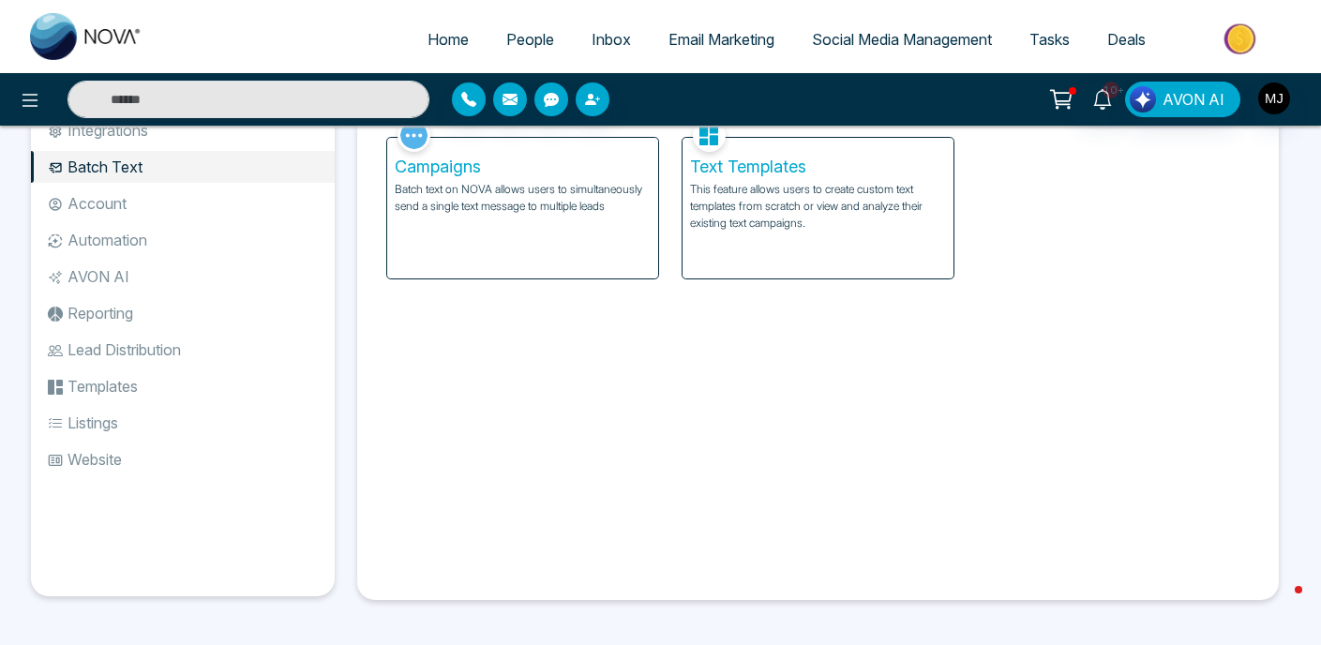
scroll to position [88, 0]
click at [134, 375] on li "Templates" at bounding box center [183, 386] width 304 height 32
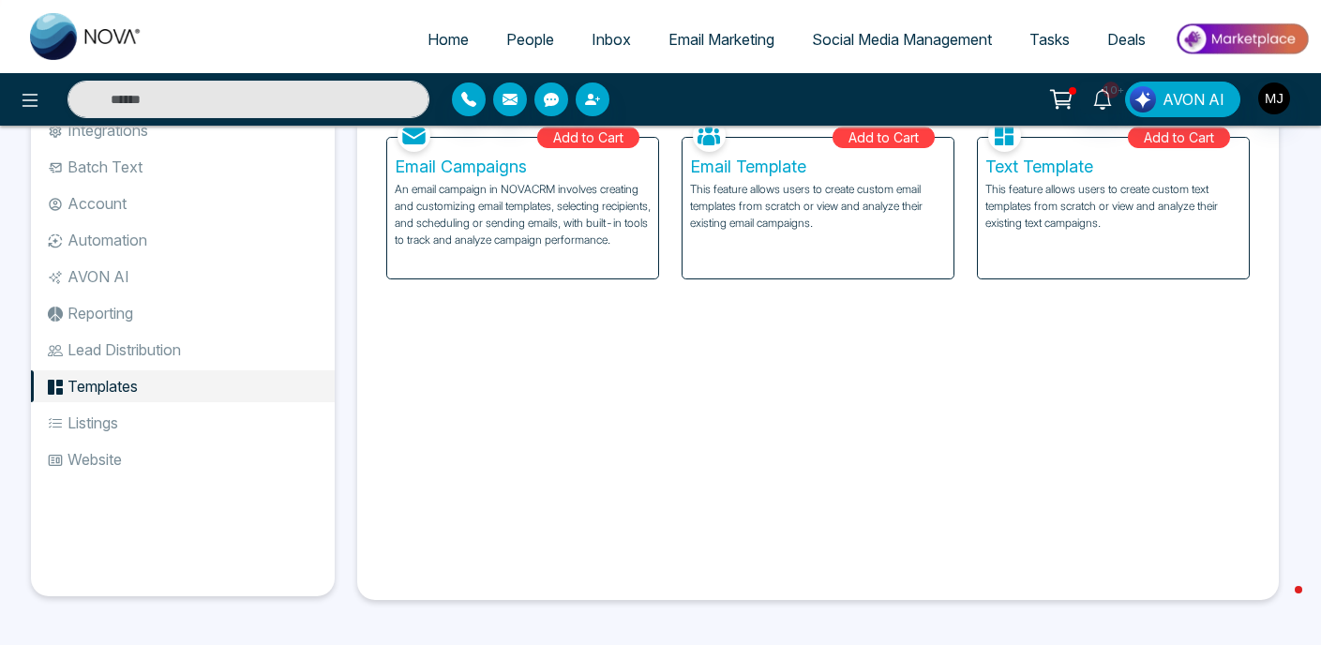
click at [173, 349] on li "Lead Distribution" at bounding box center [183, 350] width 304 height 32
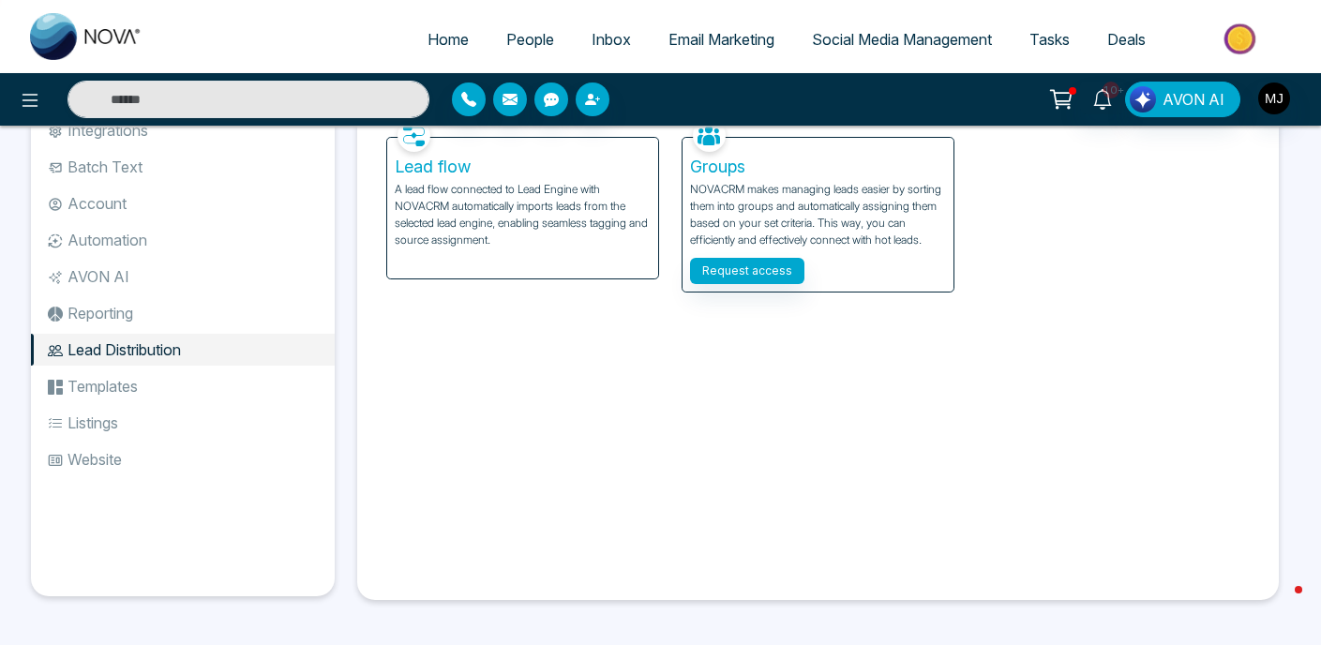
click at [163, 376] on li "Templates" at bounding box center [183, 386] width 304 height 32
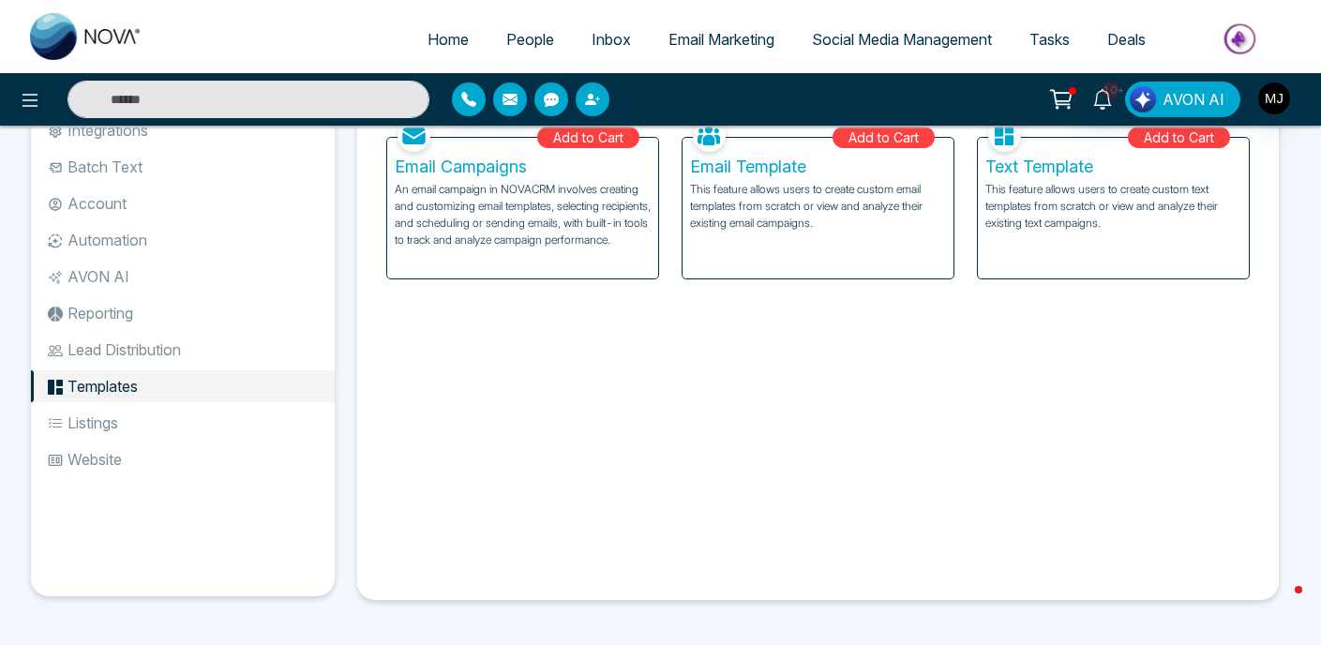
click at [159, 439] on ul "Integrations Batch Text Account Automation AVON AI Reporting Lead Distribution …" at bounding box center [183, 340] width 304 height 452
click at [154, 430] on li "Listings" at bounding box center [183, 423] width 304 height 32
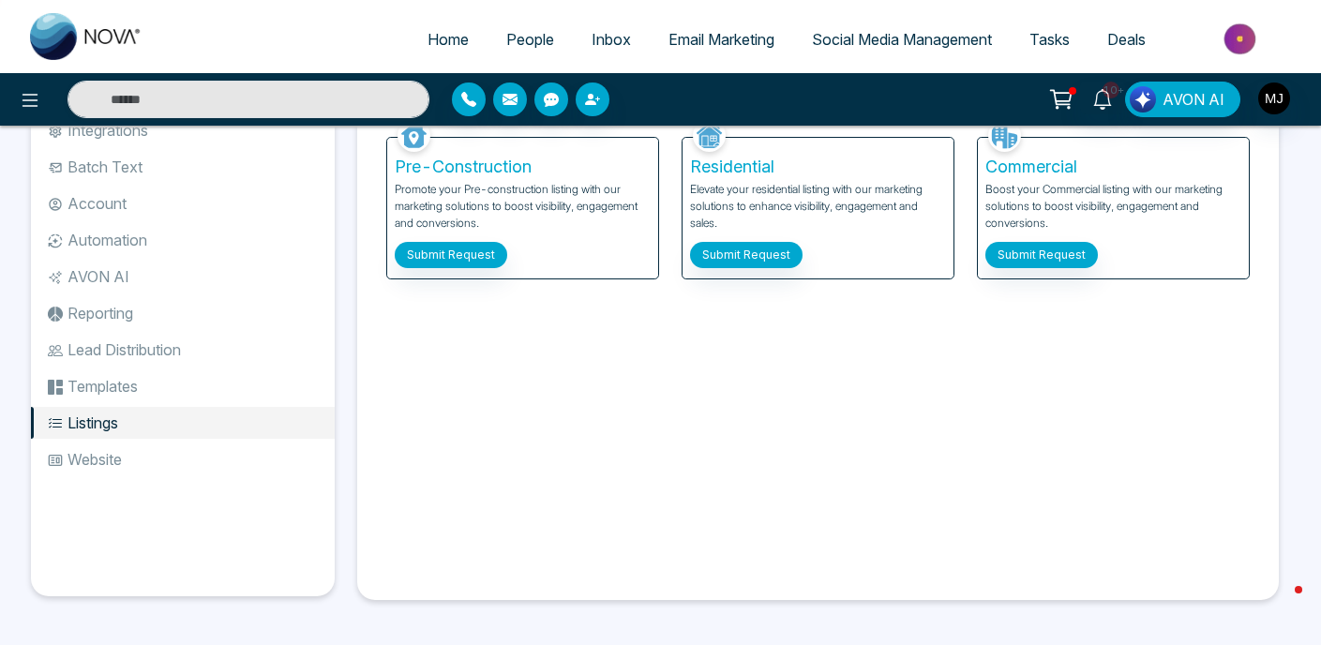
click at [151, 320] on li "Reporting" at bounding box center [183, 313] width 304 height 32
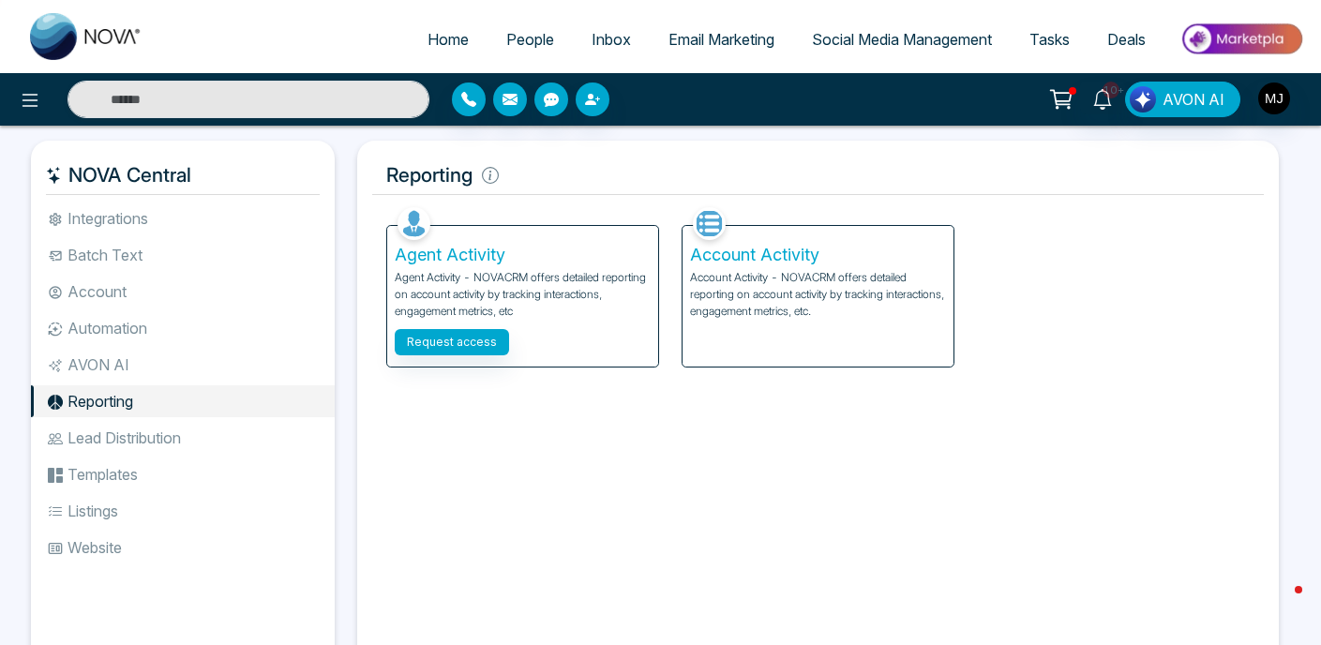
click at [133, 368] on li "AVON AI" at bounding box center [183, 365] width 304 height 32
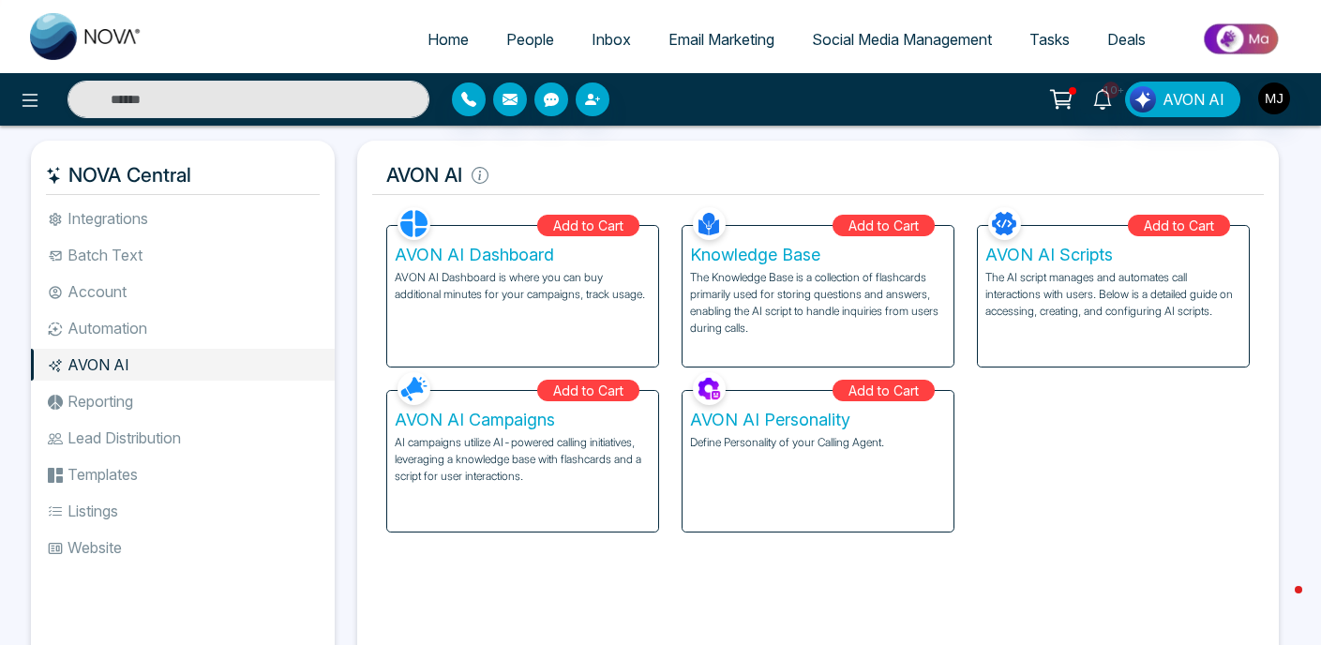
click at [143, 343] on li "Automation" at bounding box center [183, 328] width 304 height 32
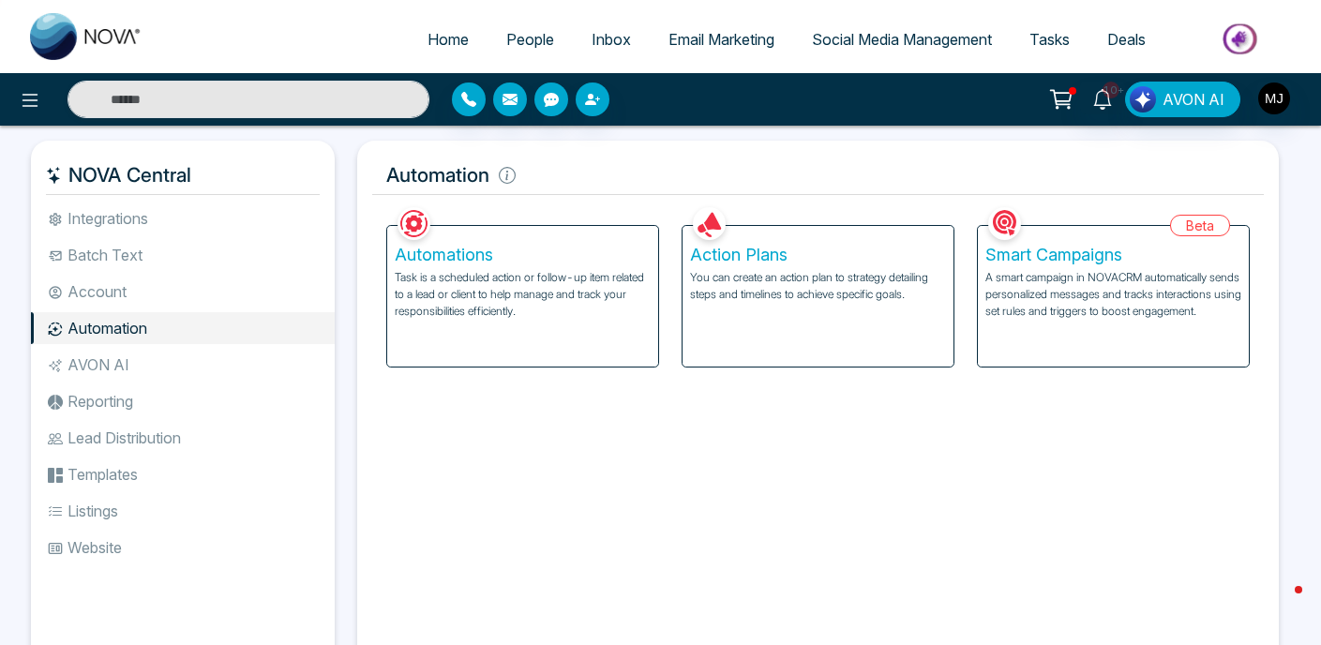
click at [1277, 98] on img "button" at bounding box center [1275, 99] width 32 height 32
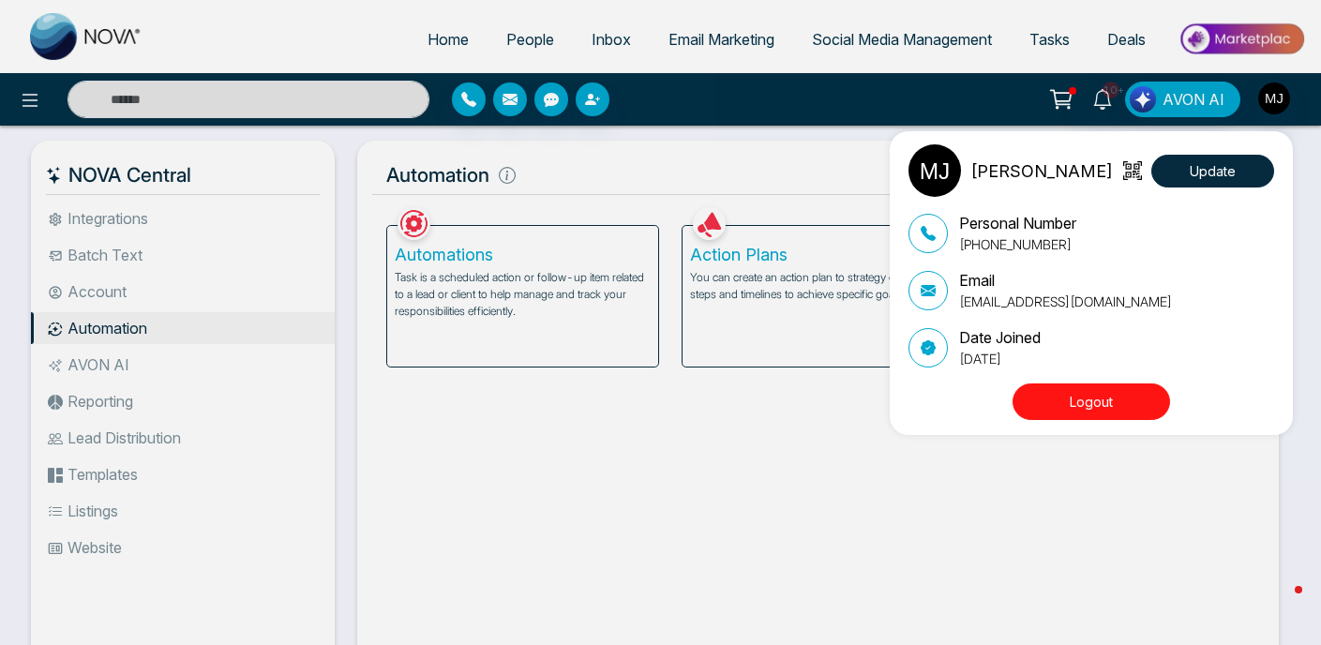
click at [937, 172] on img at bounding box center [935, 170] width 53 height 53
click at [573, 149] on div "[PERSON_NAME][DEMOGRAPHIC_DATA] Update Personal Number [PHONE_NUMBER] Email [EM…" at bounding box center [660, 322] width 1321 height 645
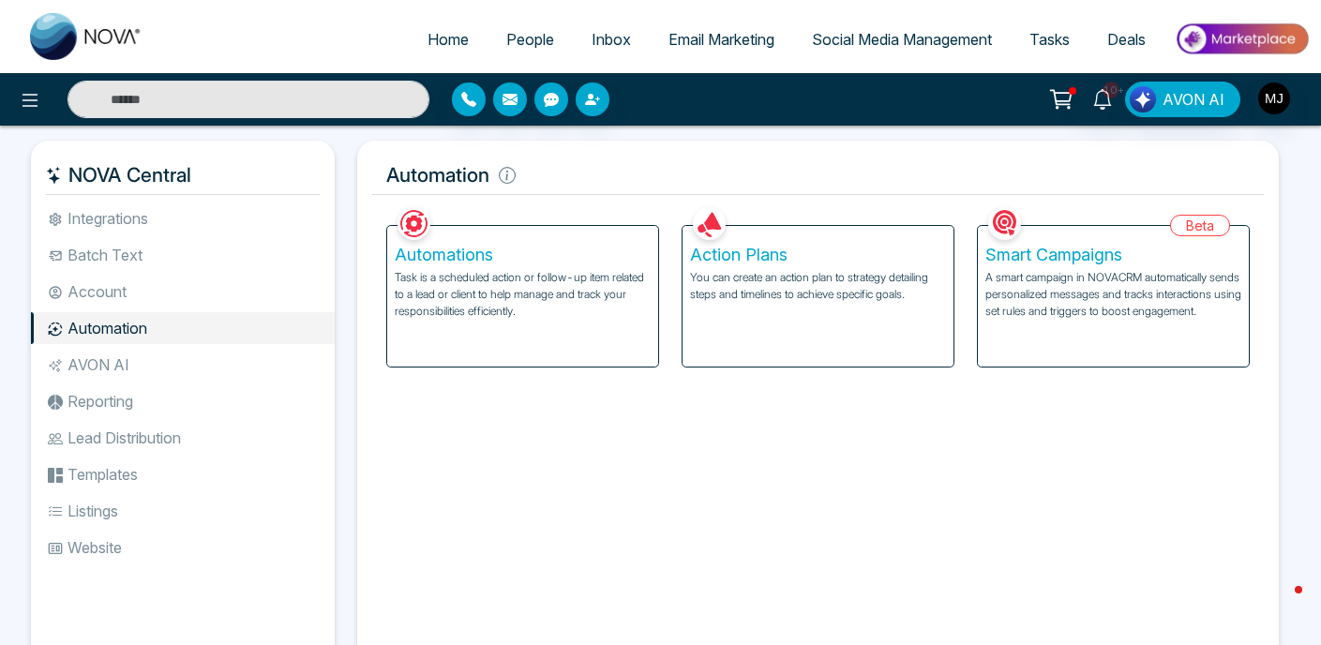
click at [80, 30] on img at bounding box center [86, 36] width 113 height 47
select select "*"
